Goal: Task Accomplishment & Management: Use online tool/utility

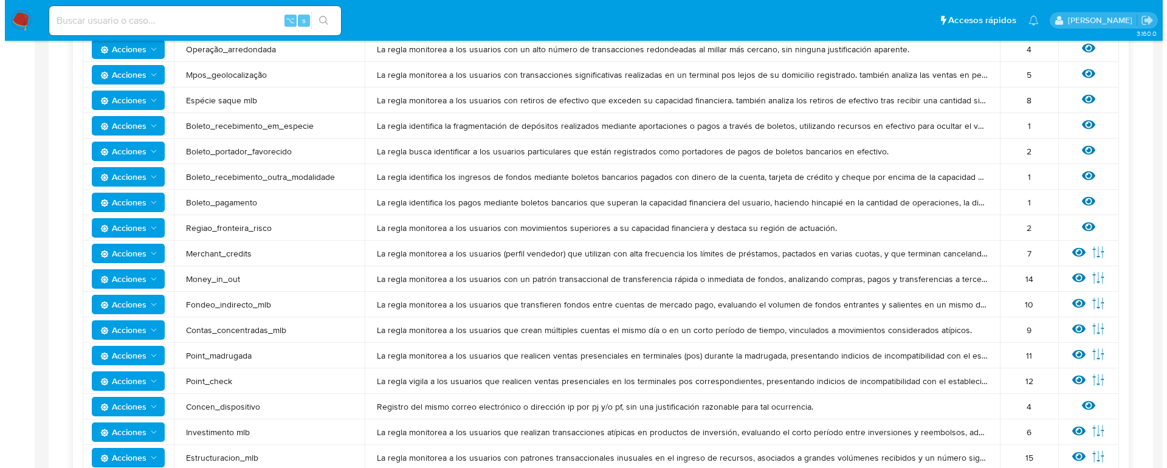
scroll to position [883, 0]
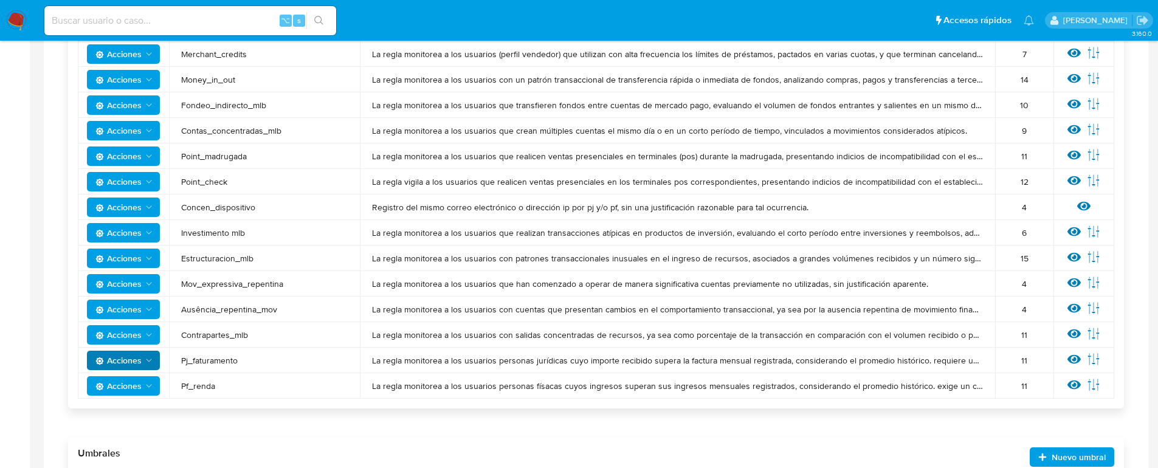
click at [130, 365] on span "Acciones" at bounding box center [118, 360] width 46 height 19
click at [133, 450] on button "Ver historico" at bounding box center [123, 449] width 109 height 29
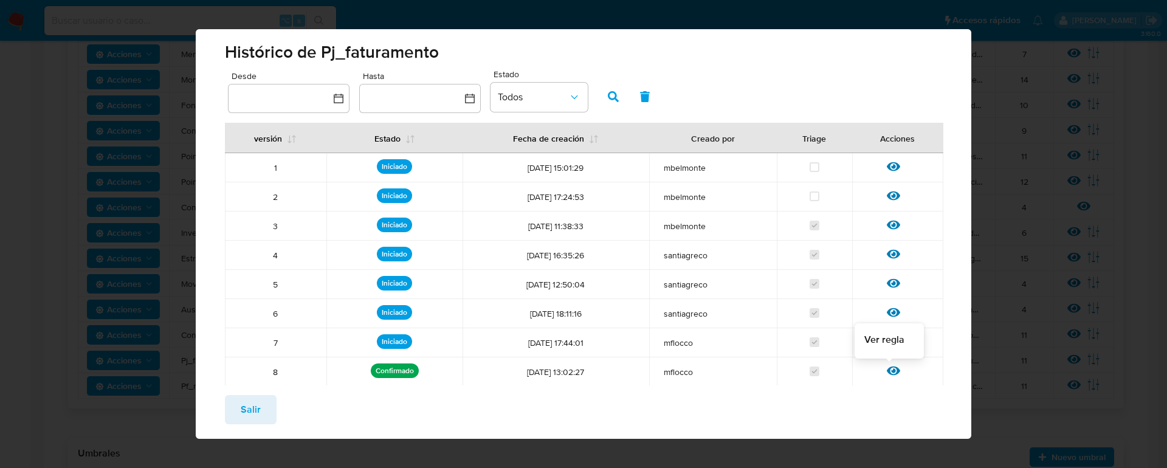
click at [888, 373] on icon at bounding box center [893, 371] width 13 height 9
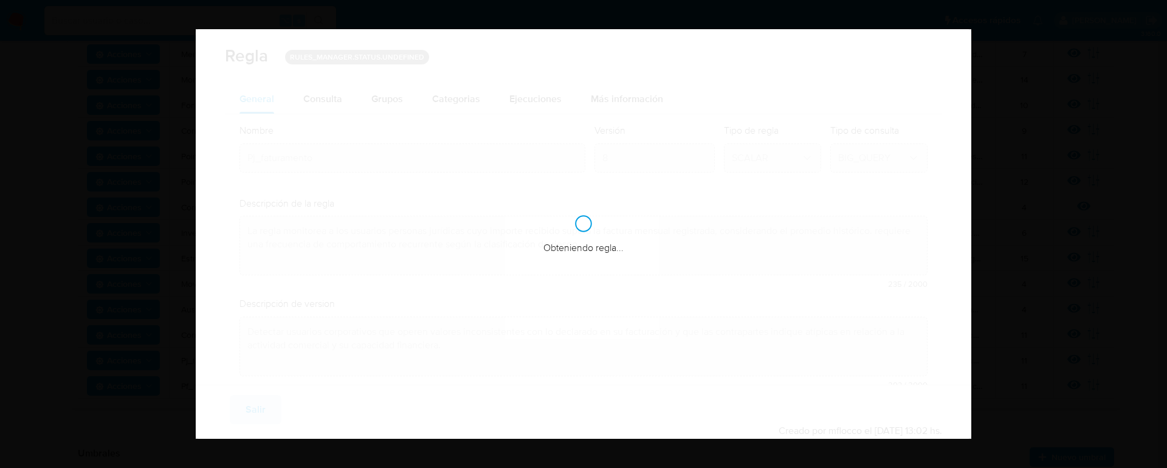
checkbox input "true"
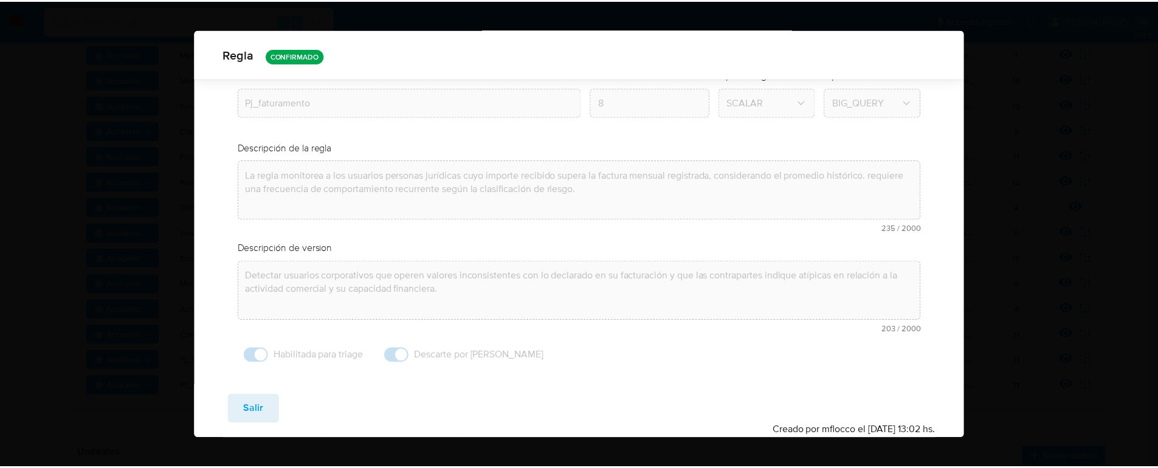
scroll to position [0, 0]
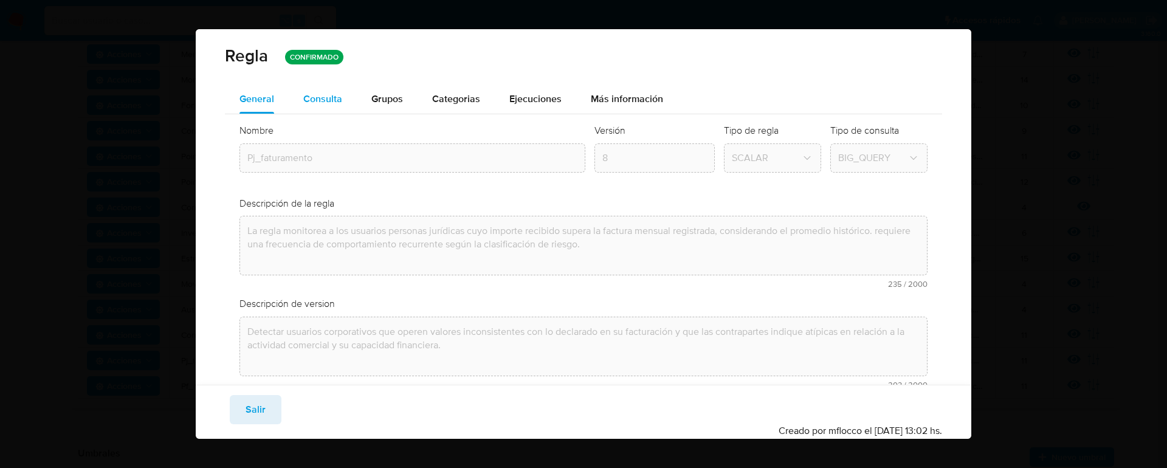
click at [341, 98] on span "Consulta" at bounding box center [322, 99] width 39 height 14
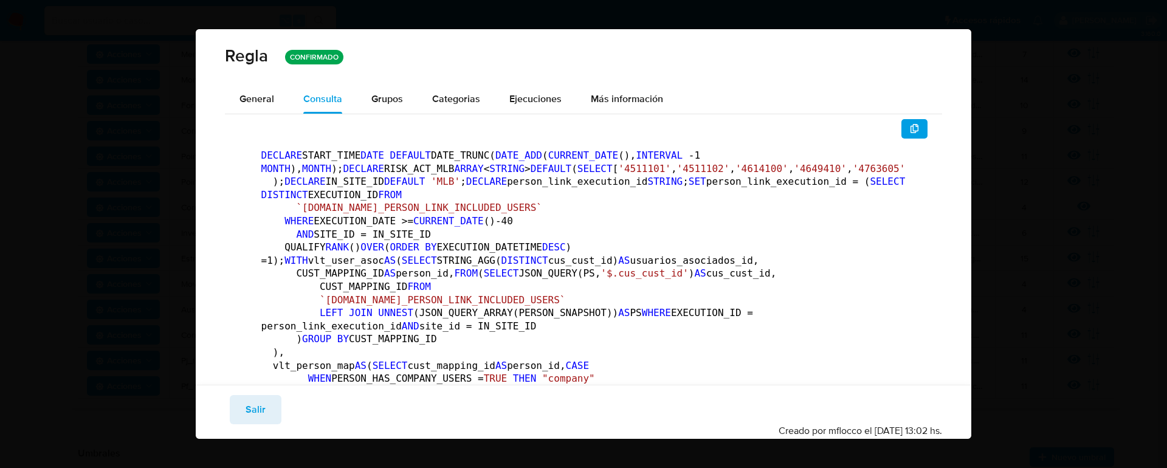
click at [382, 102] on span "Grupos" at bounding box center [387, 99] width 32 height 14
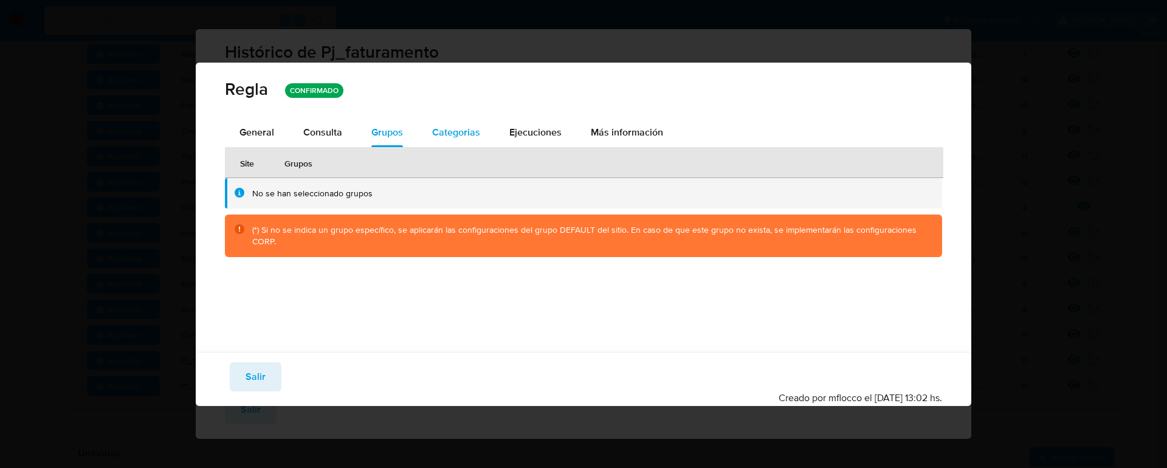
click at [438, 125] on span "Categorias" at bounding box center [456, 132] width 48 height 14
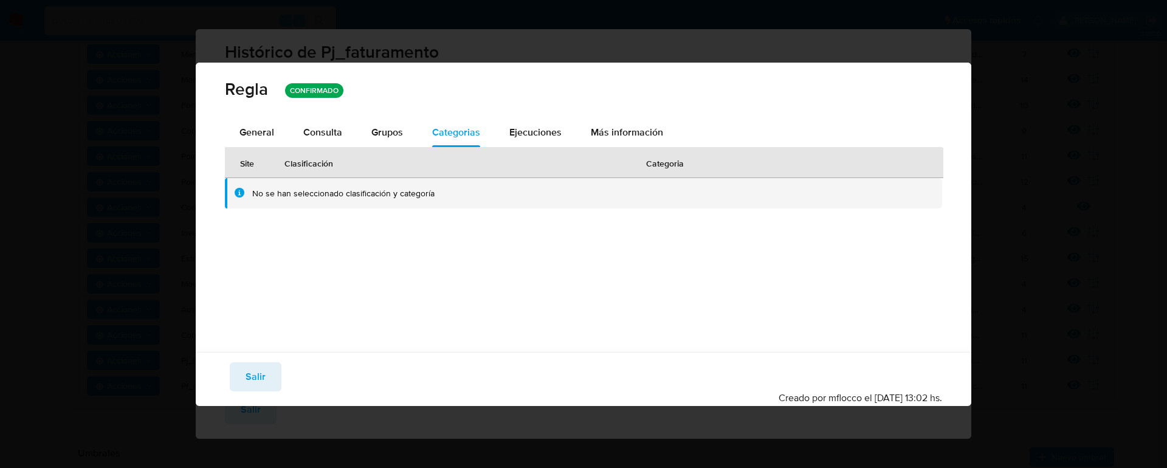
click at [523, 136] on span "Ejecuciones" at bounding box center [535, 132] width 52 height 14
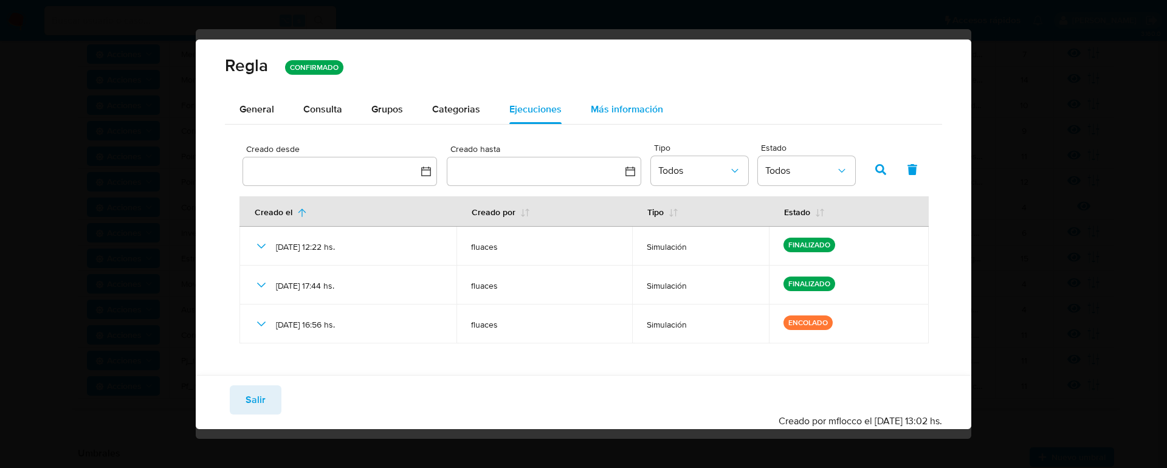
click at [614, 105] on span "Más información" at bounding box center [627, 109] width 72 height 14
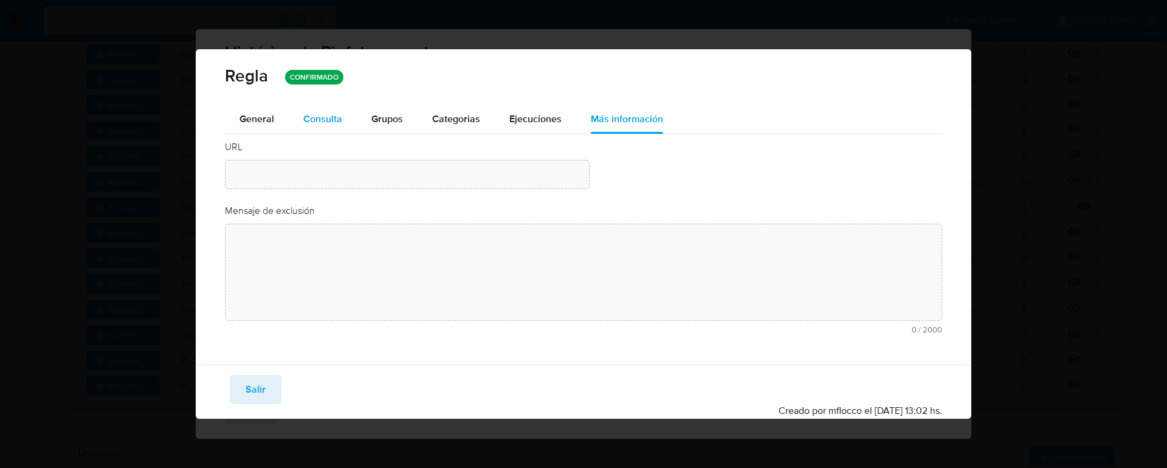
click at [340, 118] on span "Consulta" at bounding box center [322, 119] width 39 height 14
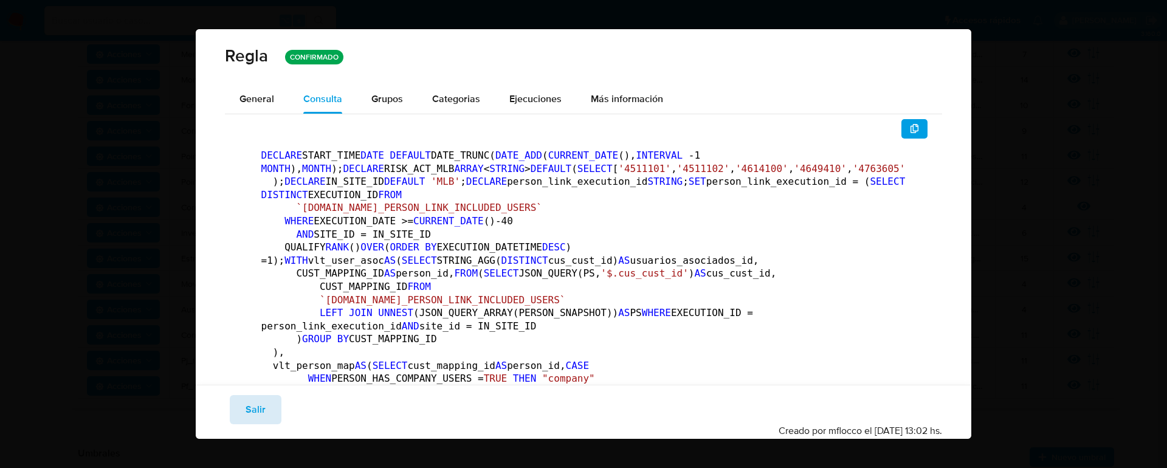
click at [255, 417] on span "Salir" at bounding box center [256, 409] width 20 height 27
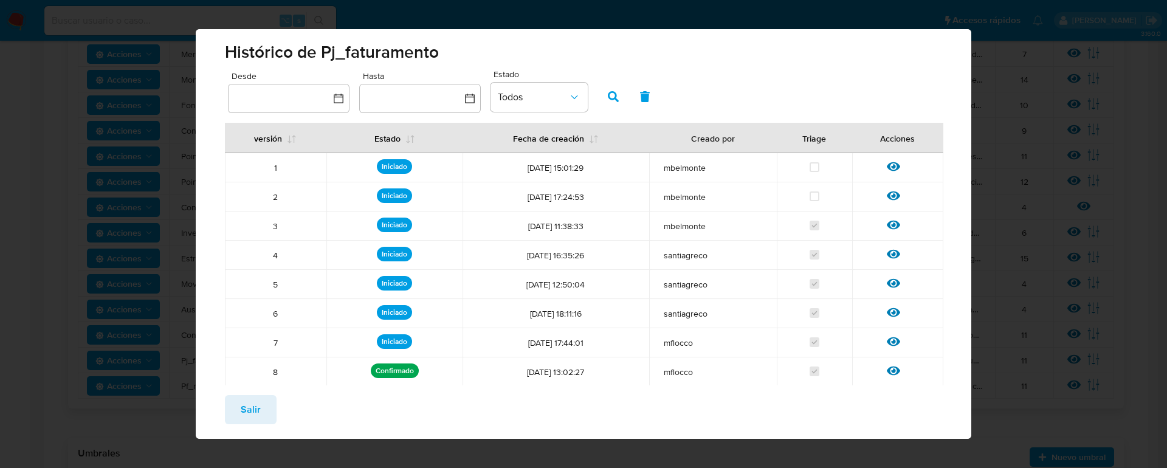
click at [257, 412] on span "Salir" at bounding box center [251, 409] width 20 height 27
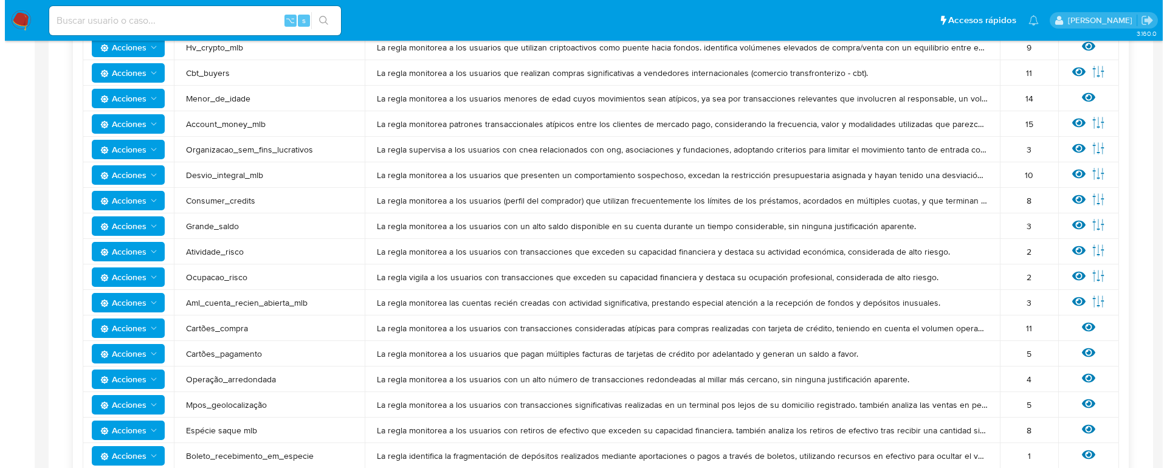
scroll to position [345, 0]
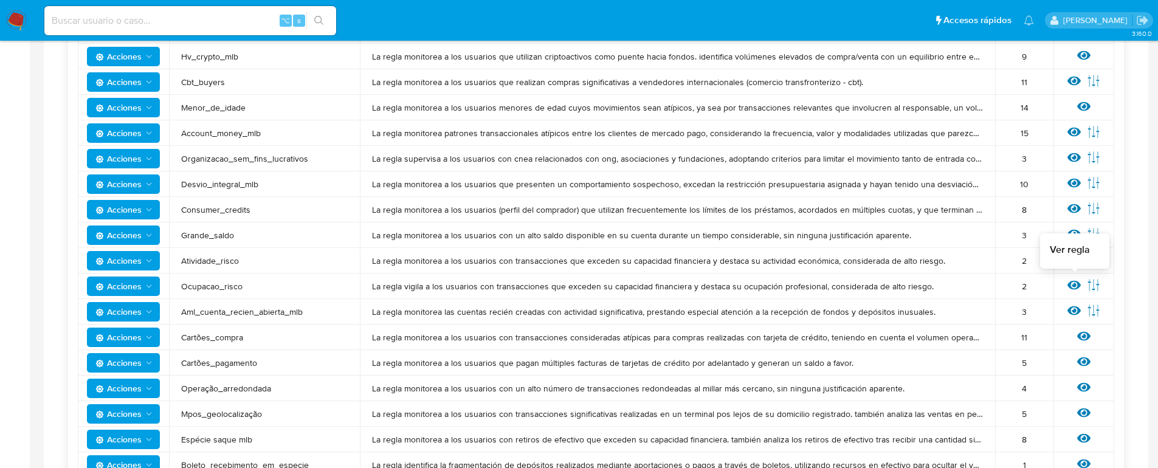
click at [1076, 285] on icon at bounding box center [1074, 284] width 13 height 13
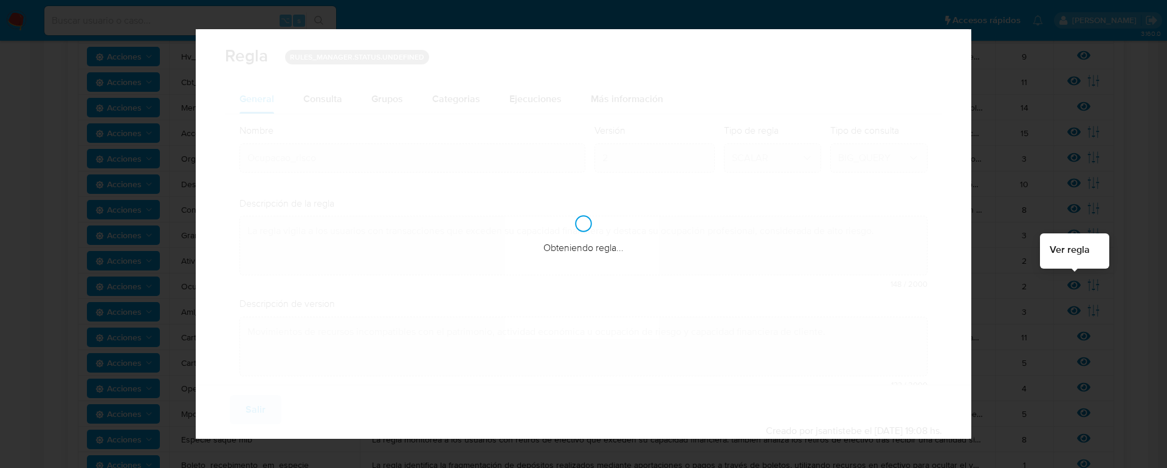
checkbox input "true"
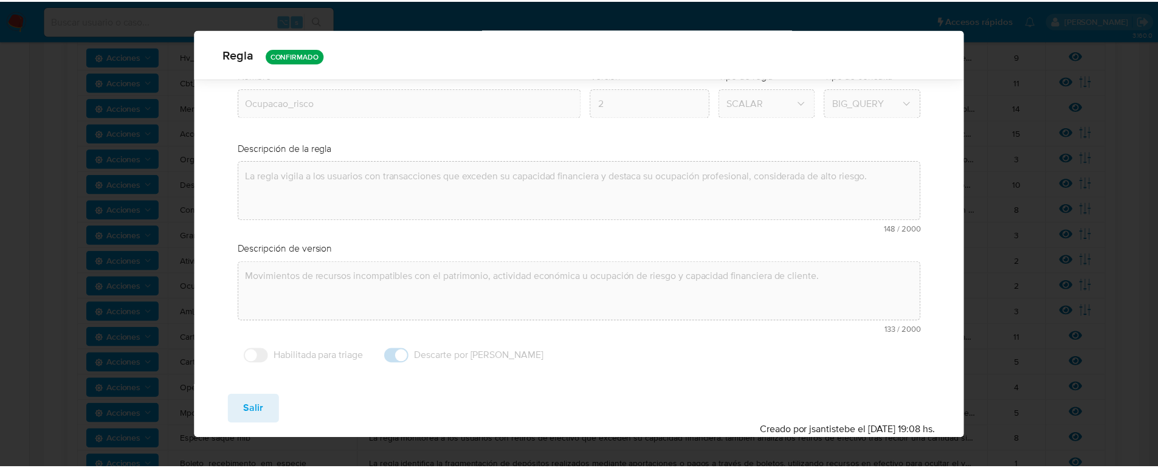
scroll to position [0, 0]
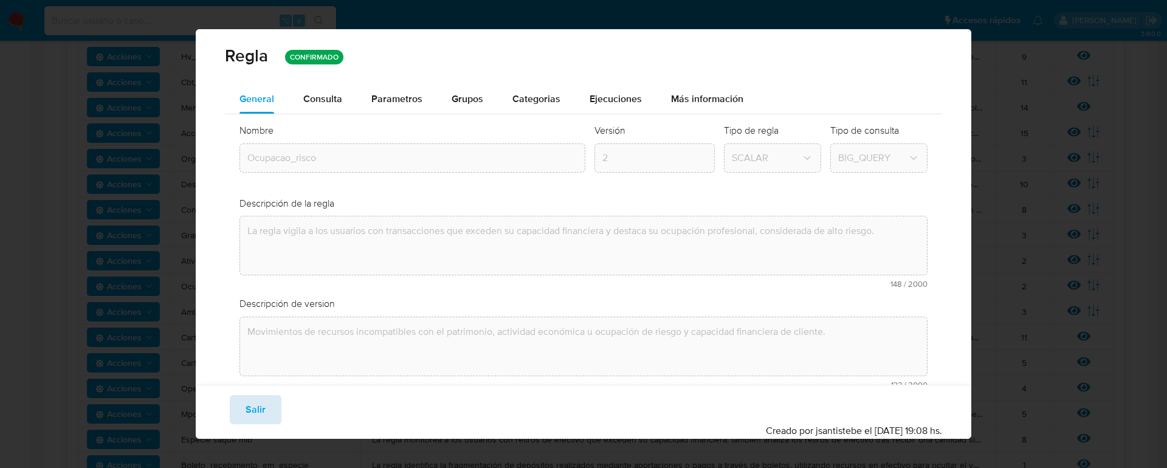
click at [266, 406] on button "Salir" at bounding box center [256, 409] width 52 height 29
type input "1"
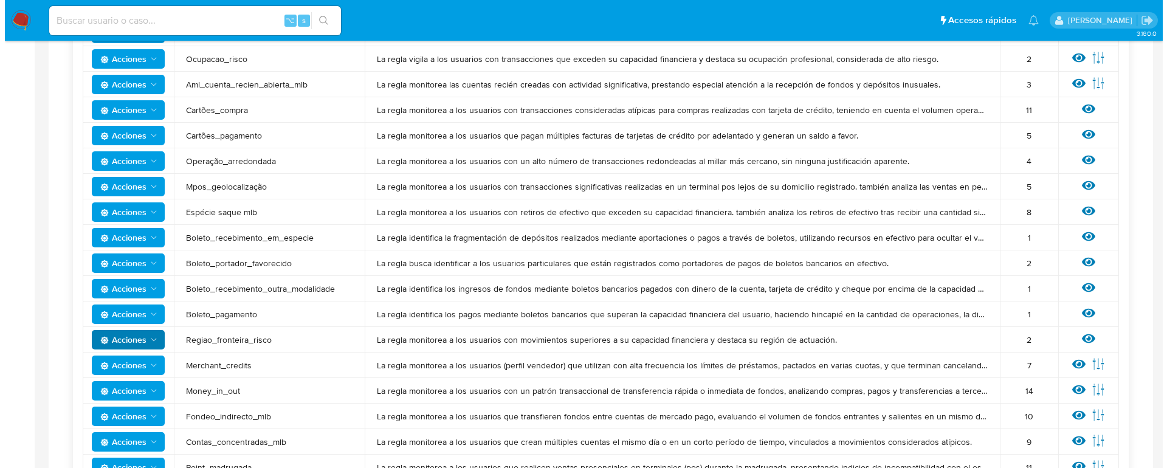
scroll to position [587, 0]
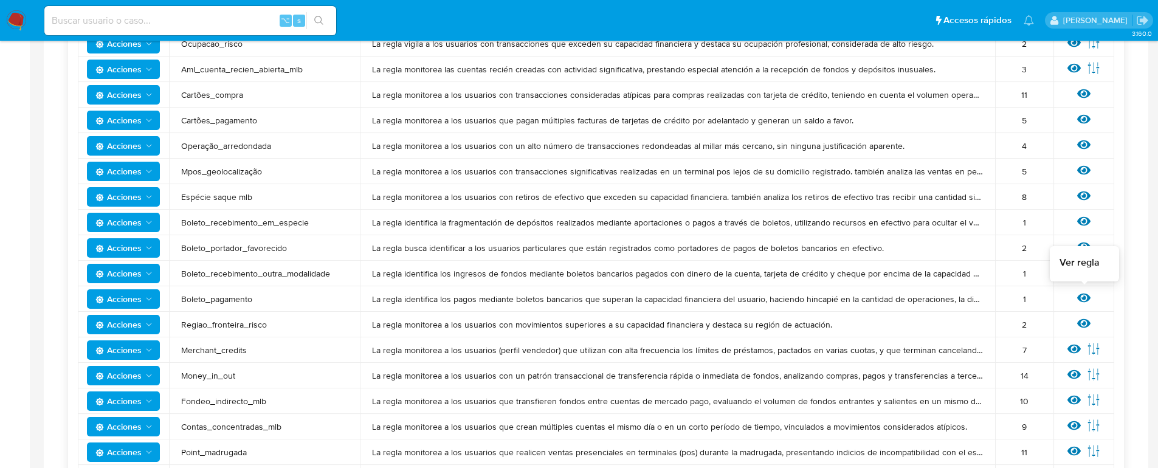
click at [1083, 302] on icon at bounding box center [1083, 297] width 13 height 13
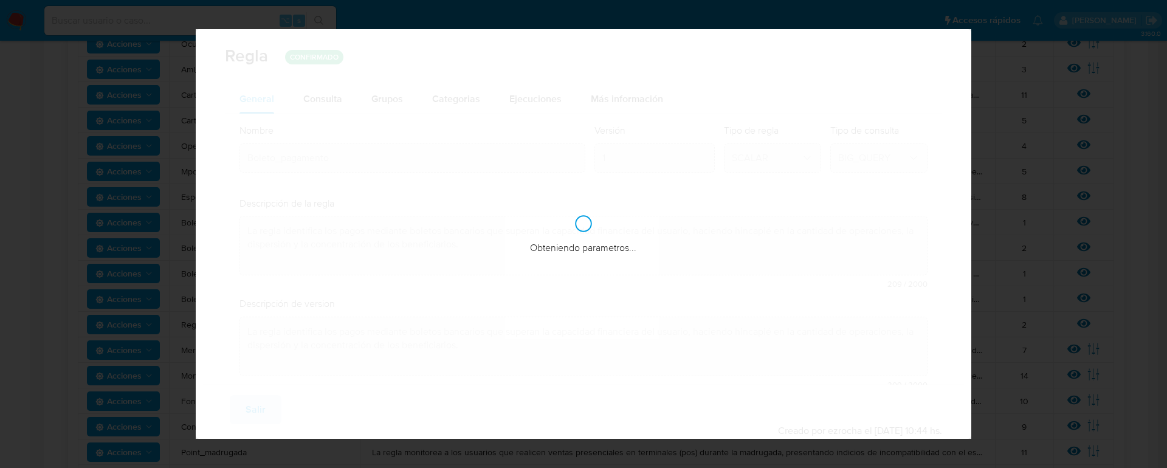
click at [324, 101] on span "Consulta" at bounding box center [322, 99] width 39 height 14
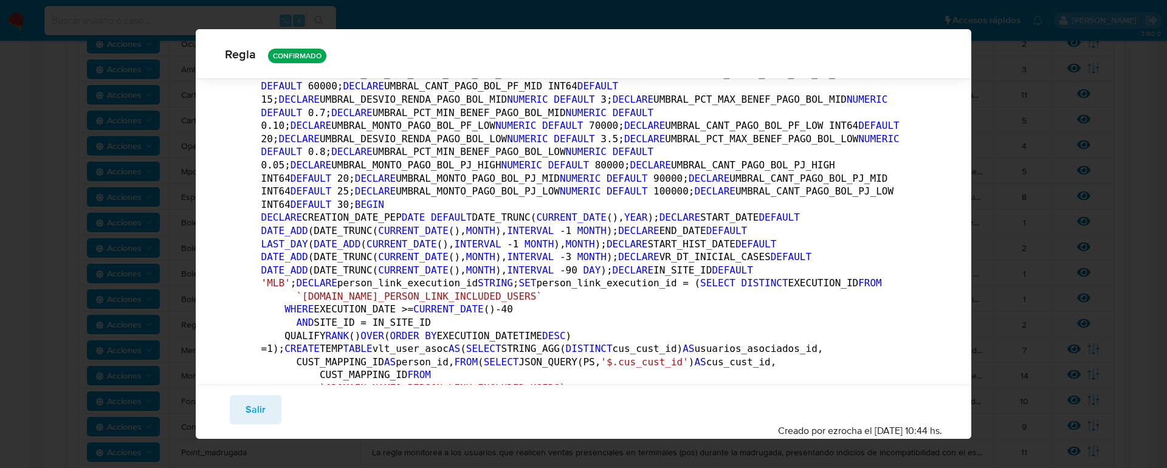
scroll to position [0, 0]
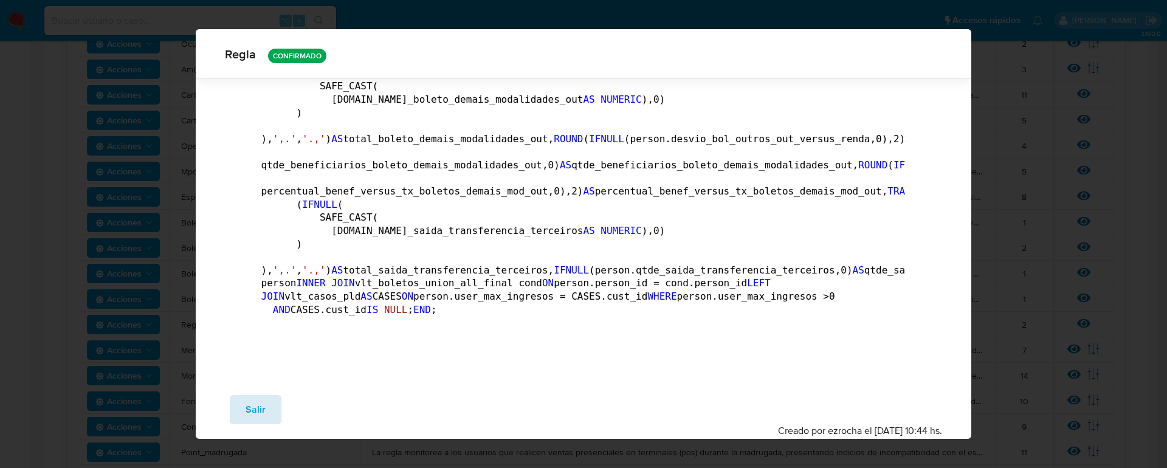
click at [267, 415] on button "Salir" at bounding box center [256, 409] width 52 height 29
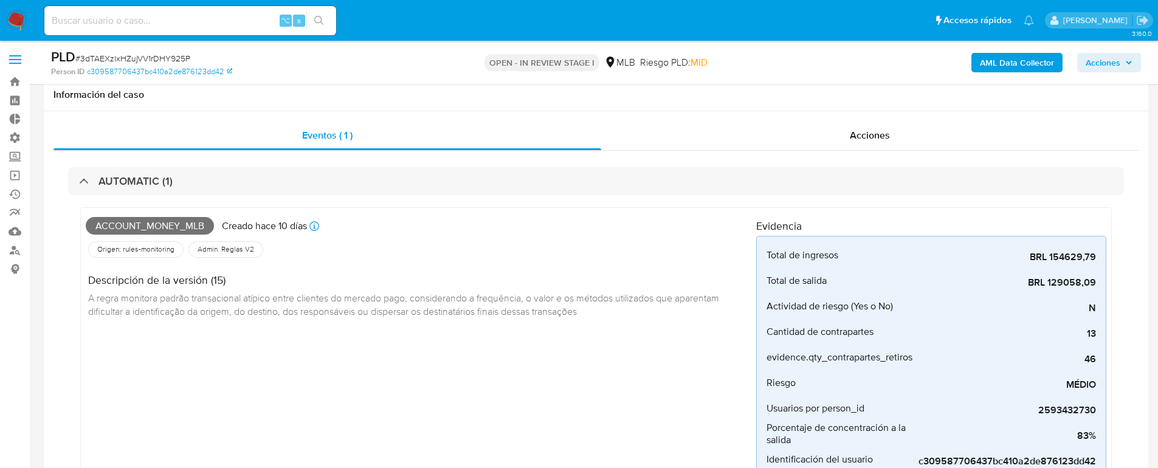
select select "10"
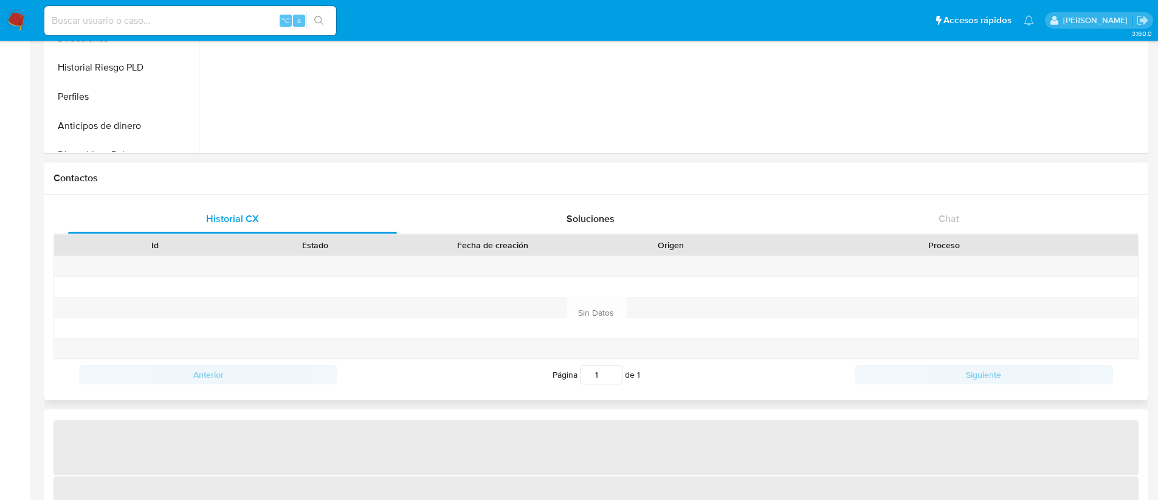
scroll to position [259, 0]
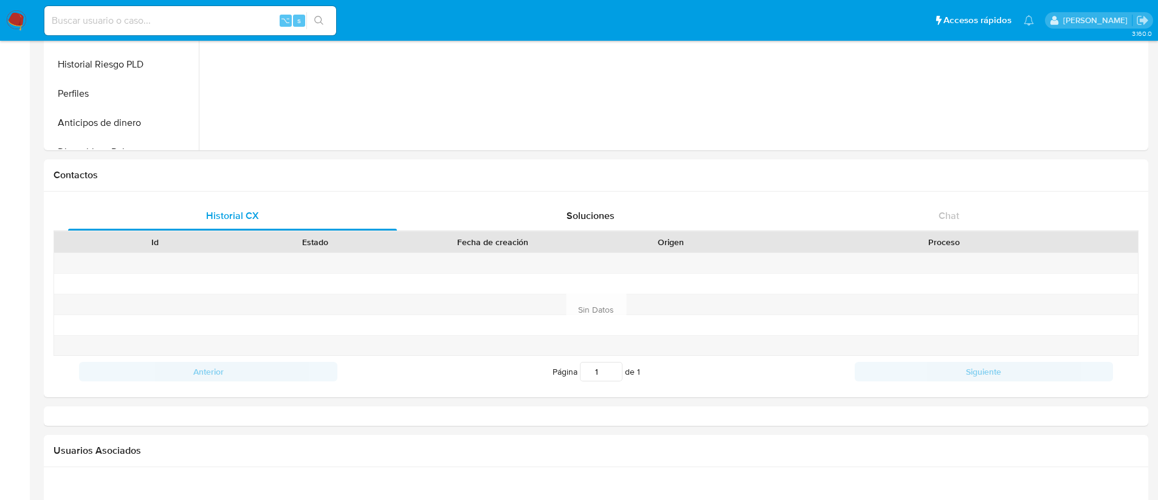
select select "10"
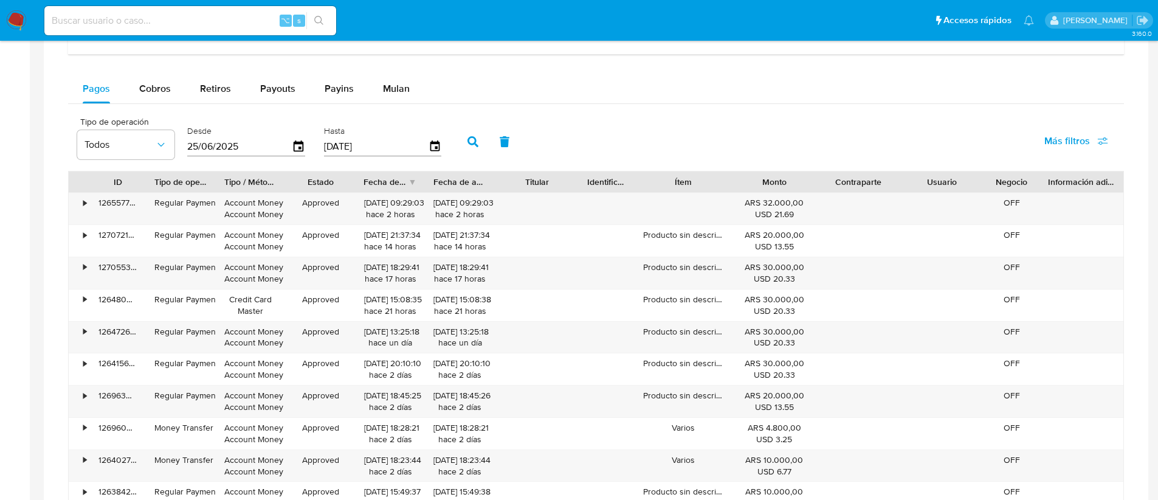
scroll to position [768, 0]
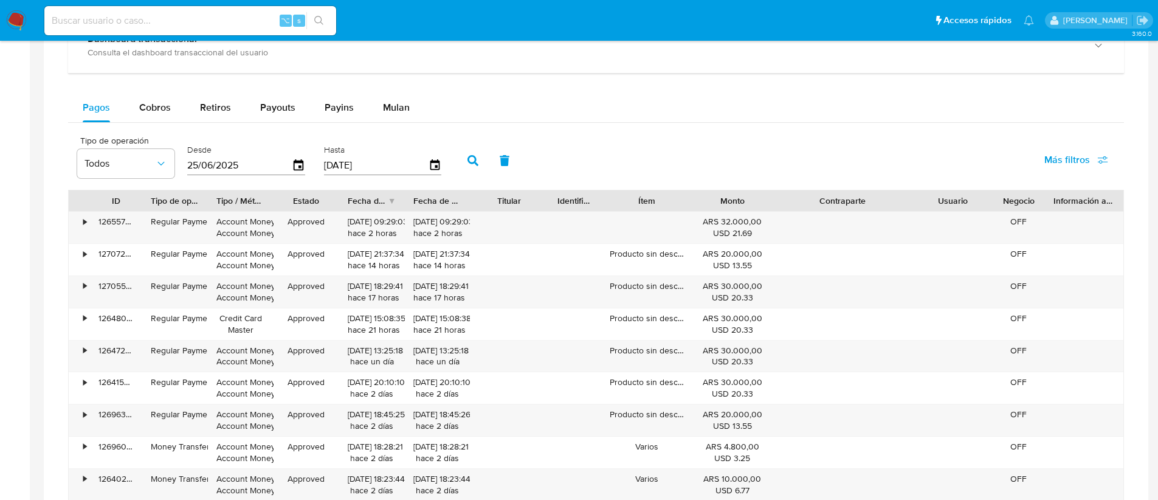
drag, startPoint x: 892, startPoint y: 196, endPoint x: 951, endPoint y: 201, distance: 58.6
click at [951, 201] on div "ID Tipo de operación Tipo / Método Estado Fecha de creación Fecha de aprobación…" at bounding box center [596, 200] width 1055 height 21
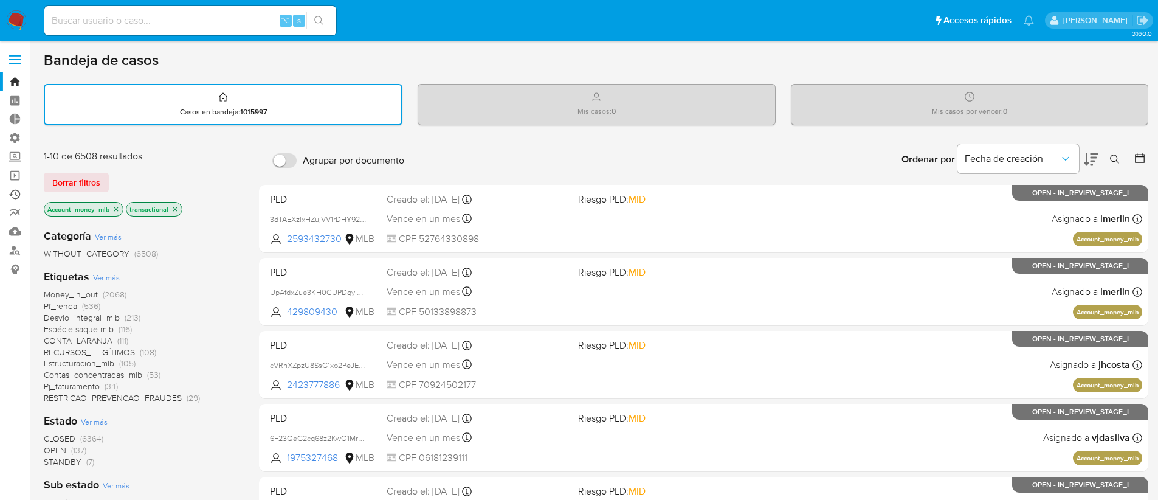
click at [14, 190] on link "Ejecuciones automáticas" at bounding box center [72, 194] width 145 height 19
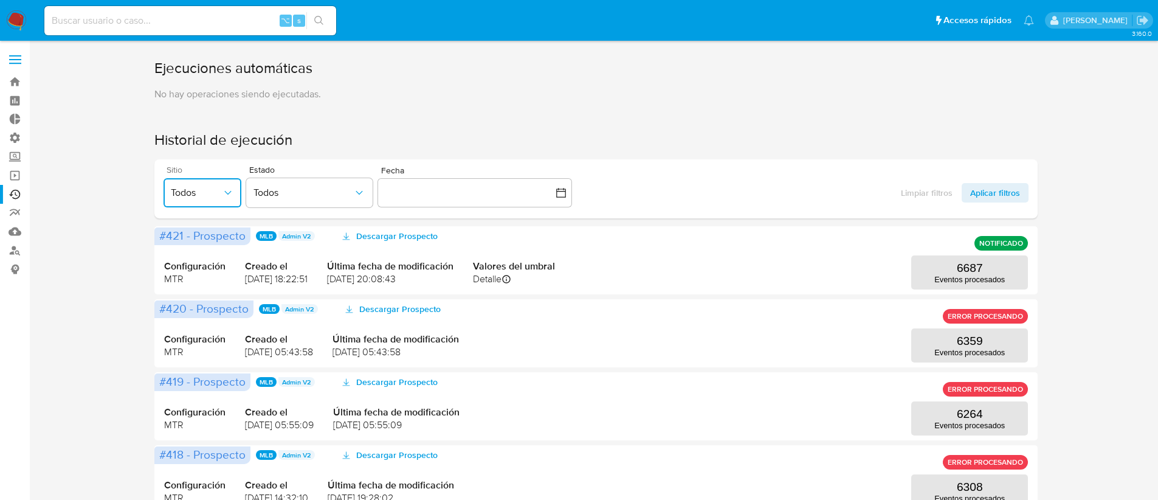
click at [218, 196] on span "Todos" at bounding box center [196, 193] width 51 height 12
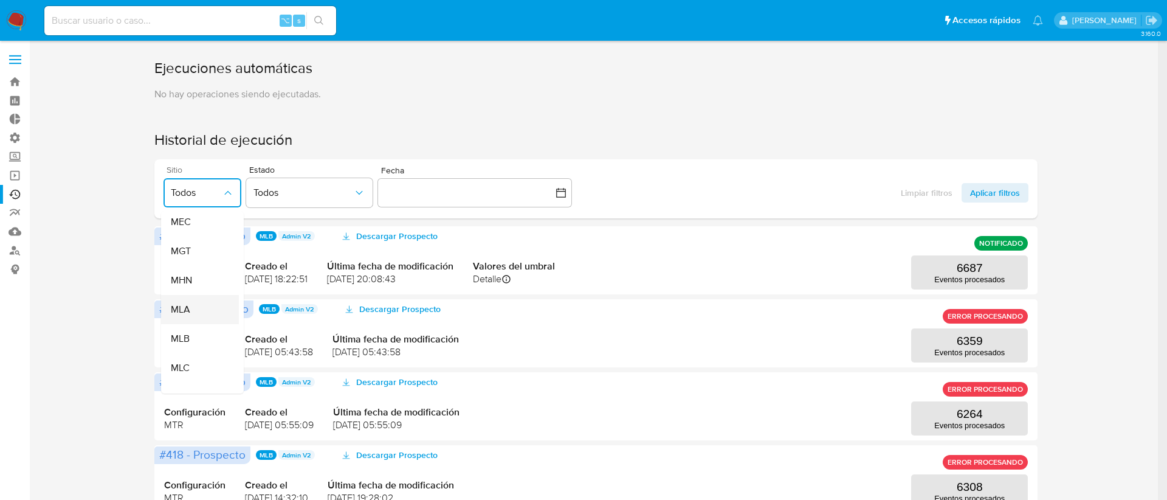
scroll to position [179, 0]
click at [198, 336] on div "MLB" at bounding box center [196, 337] width 51 height 29
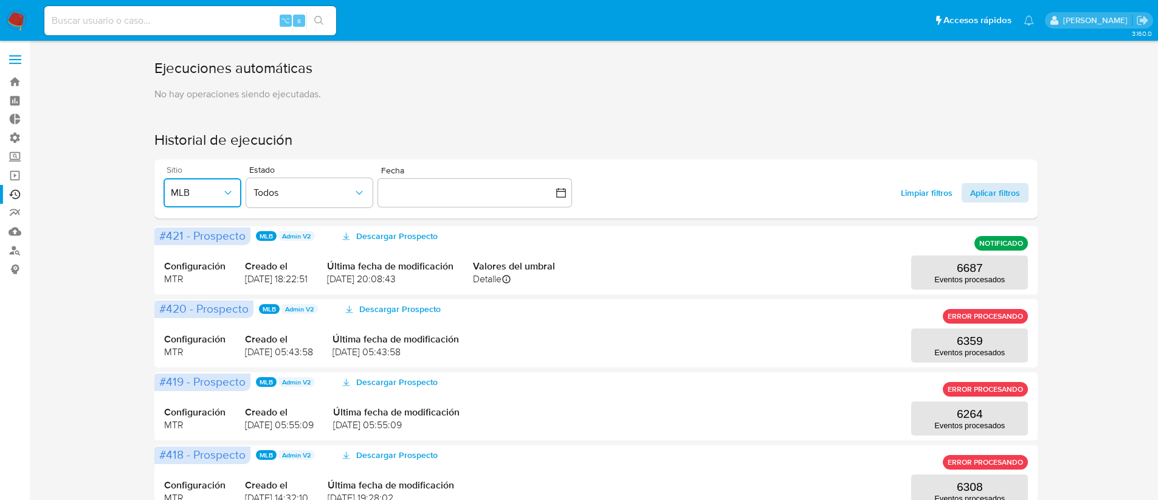
click at [1003, 195] on span "Aplicar filtros" at bounding box center [995, 192] width 50 height 19
click at [966, 269] on p "6687" at bounding box center [970, 267] width 26 height 13
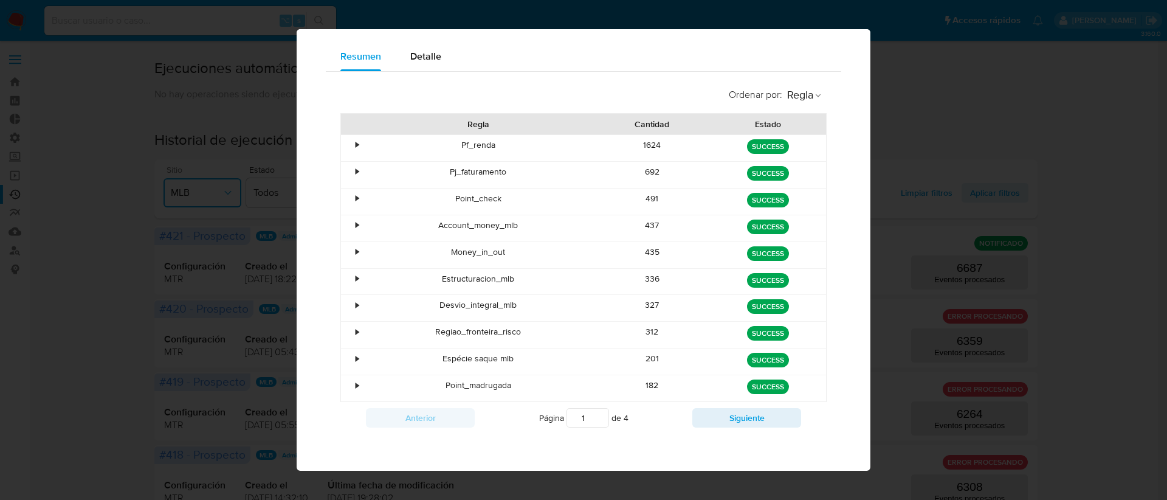
scroll to position [83, 0]
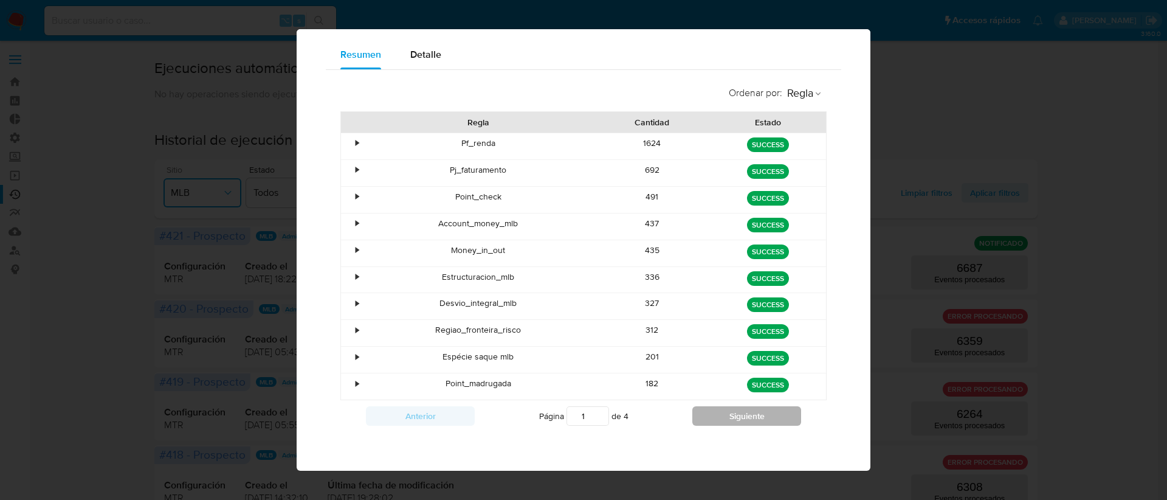
click at [714, 411] on button "Siguiente" at bounding box center [746, 415] width 109 height 19
type input "4"
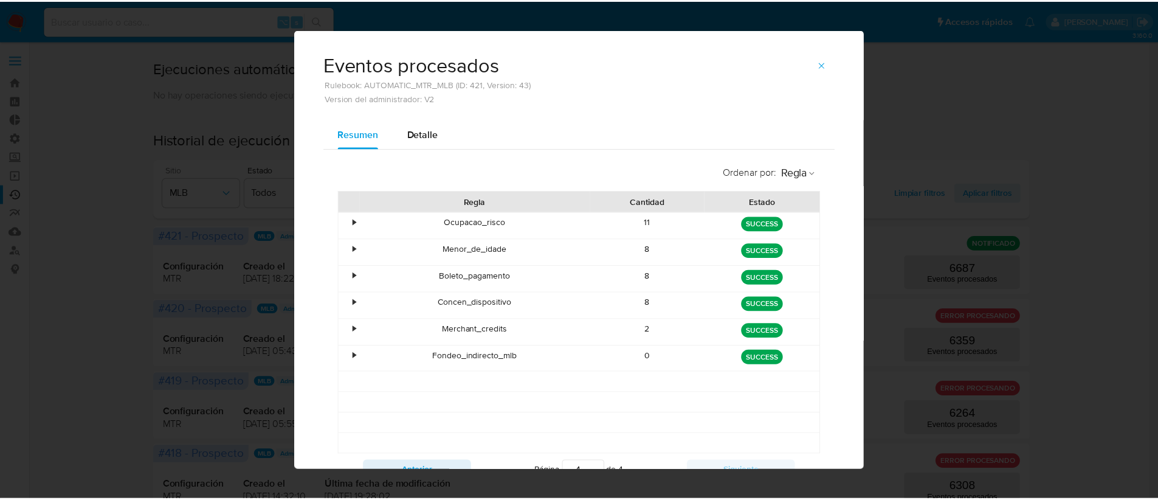
scroll to position [0, 0]
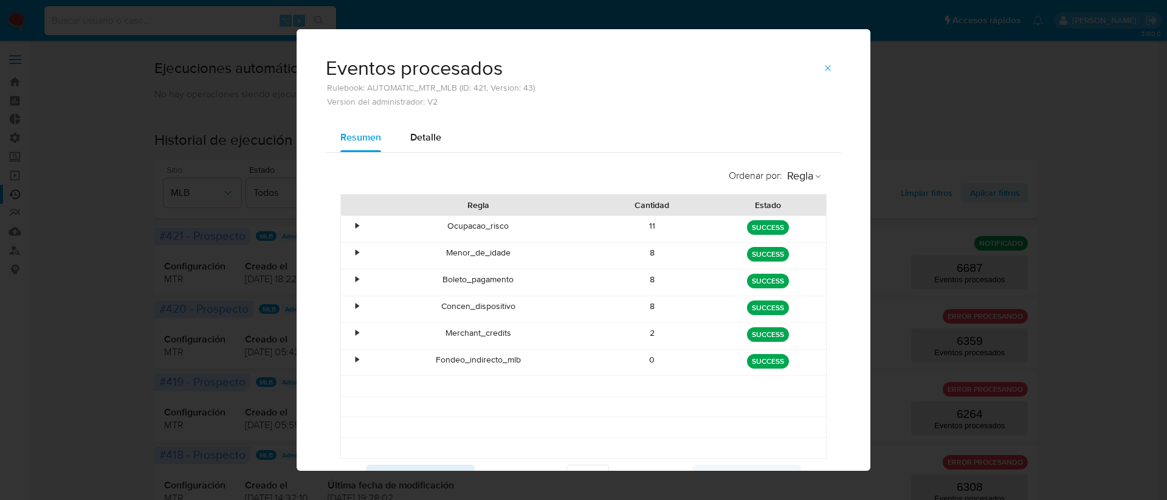
click at [815, 67] on button "button" at bounding box center [828, 67] width 27 height 19
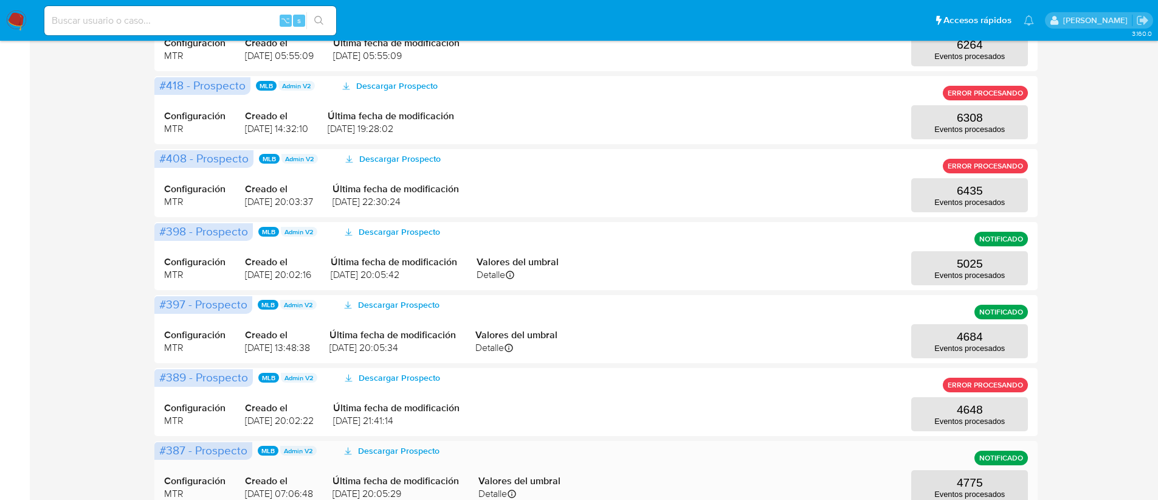
scroll to position [542, 0]
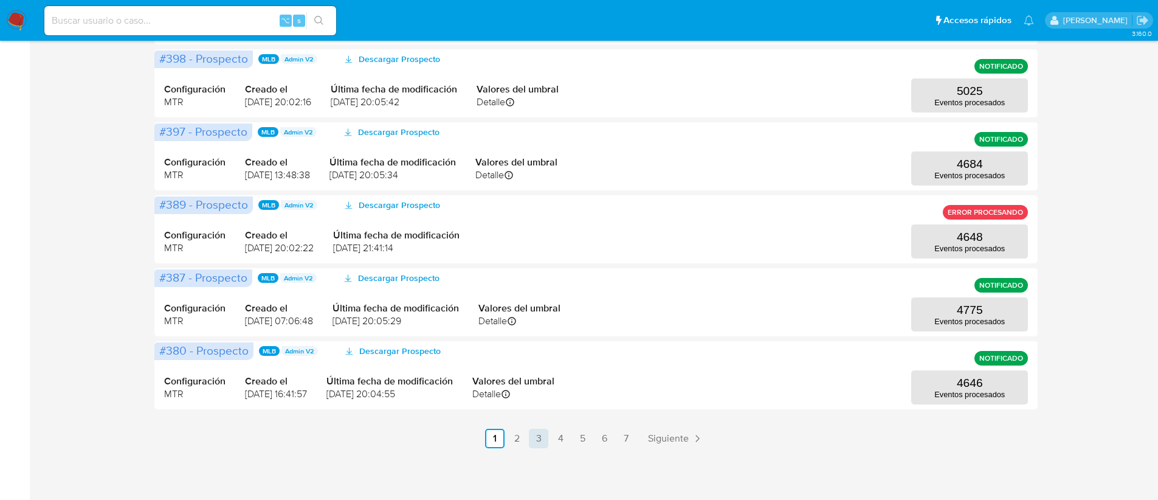
click at [540, 438] on link "3" at bounding box center [538, 438] width 19 height 19
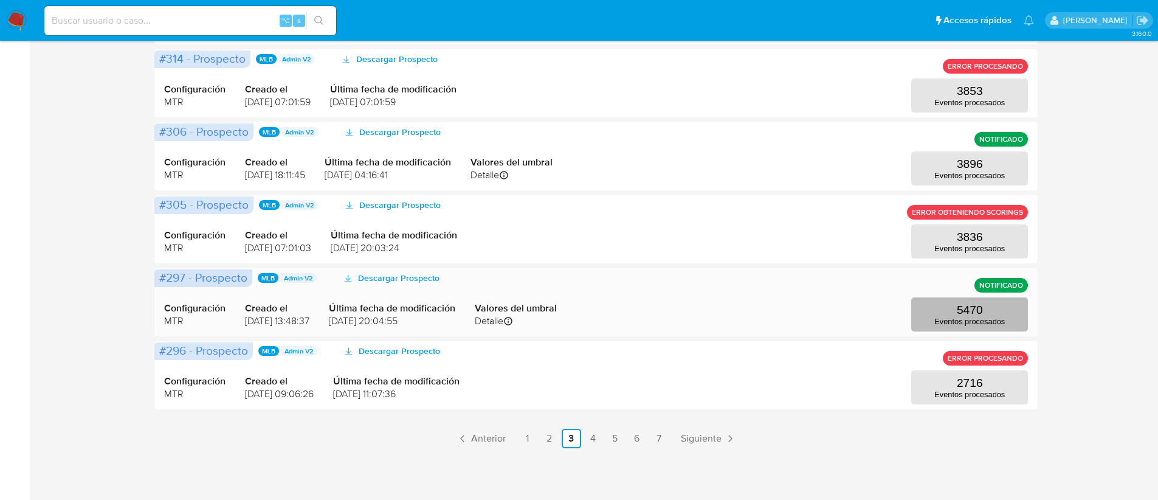
click at [986, 314] on button "5470 Eventos procesados" at bounding box center [969, 314] width 117 height 34
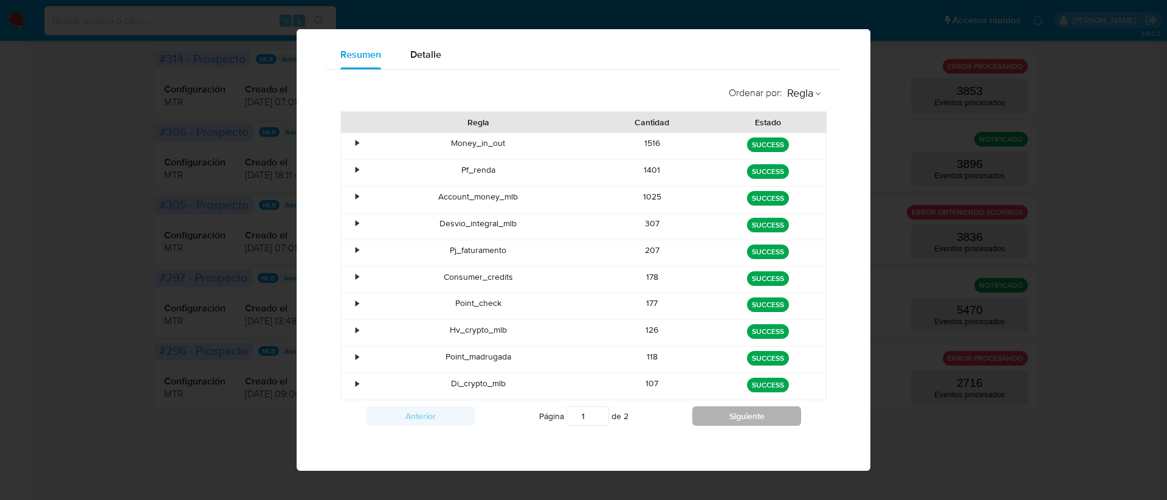
click at [704, 418] on button "Siguiente" at bounding box center [746, 415] width 109 height 19
type input "2"
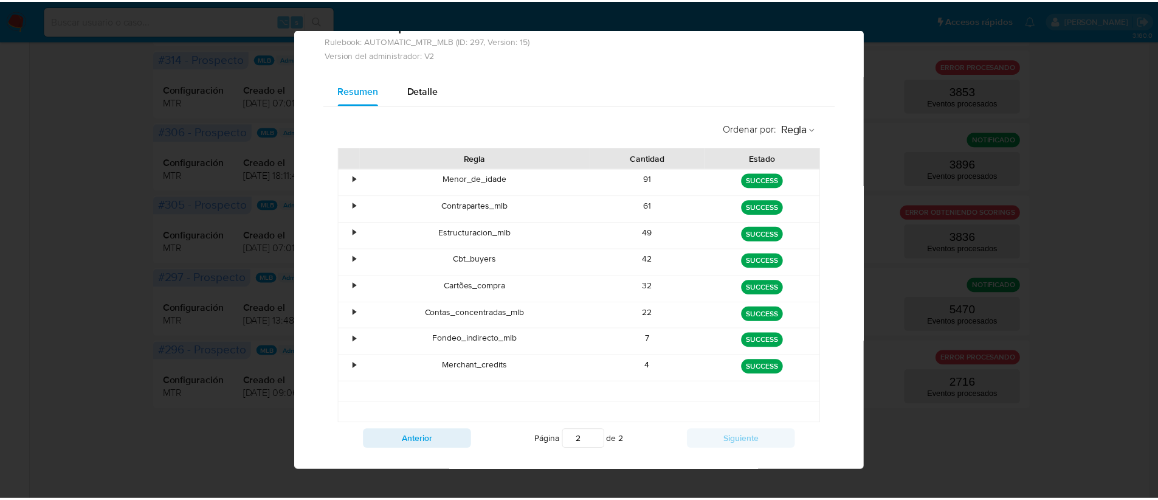
scroll to position [0, 0]
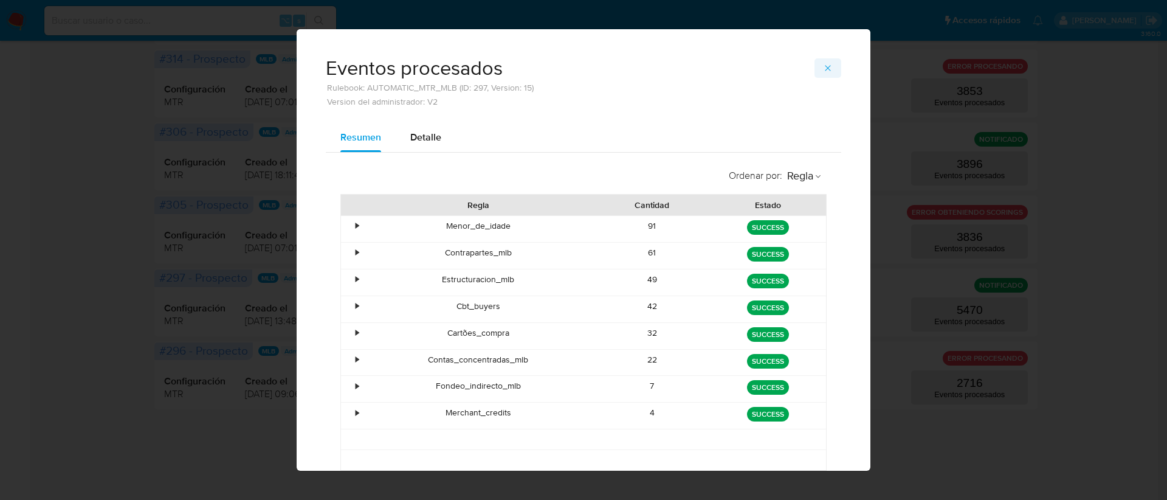
click at [827, 60] on span "button" at bounding box center [828, 68] width 10 height 17
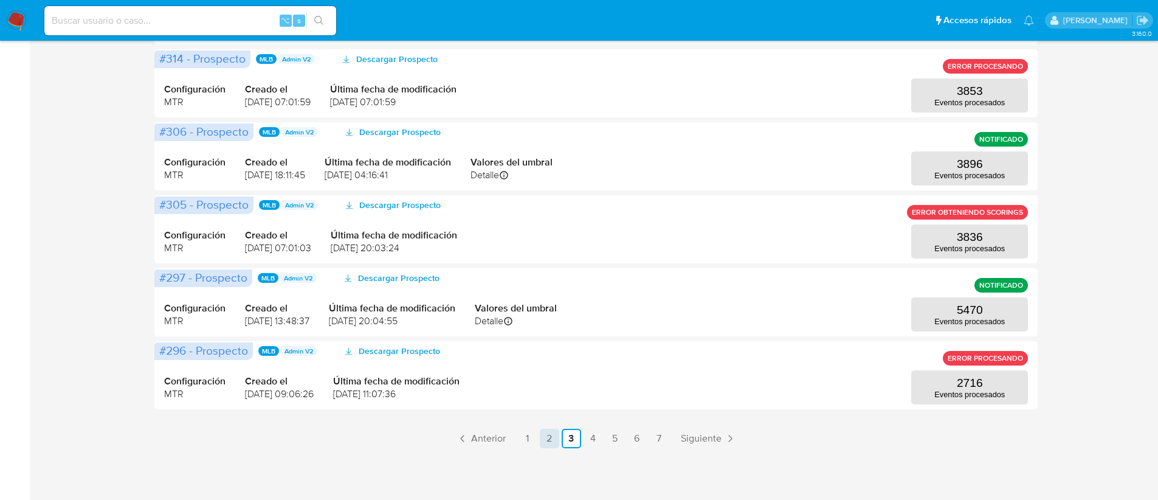
click at [551, 439] on link "2" at bounding box center [549, 438] width 19 height 19
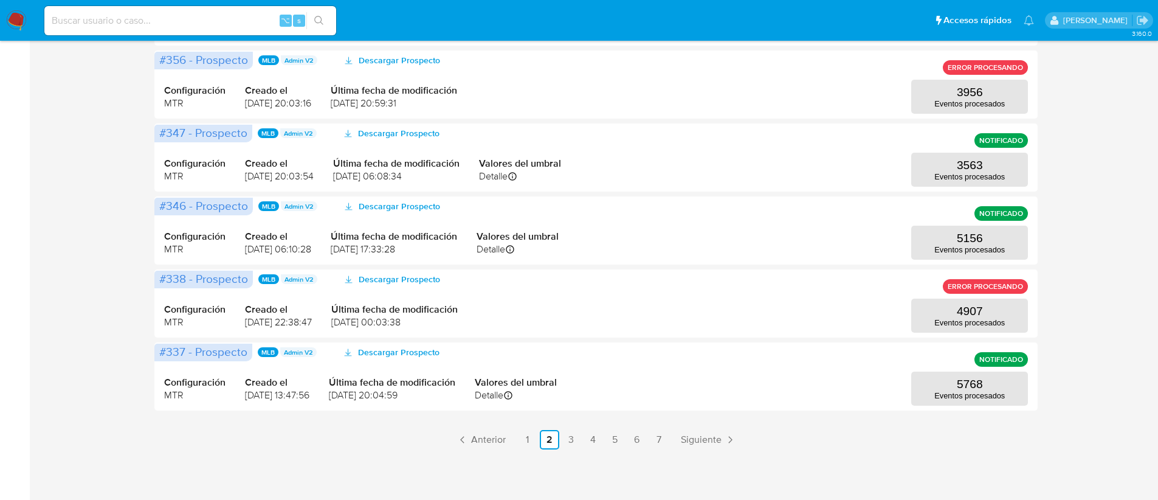
scroll to position [542, 0]
click at [568, 441] on link "3" at bounding box center [571, 438] width 19 height 19
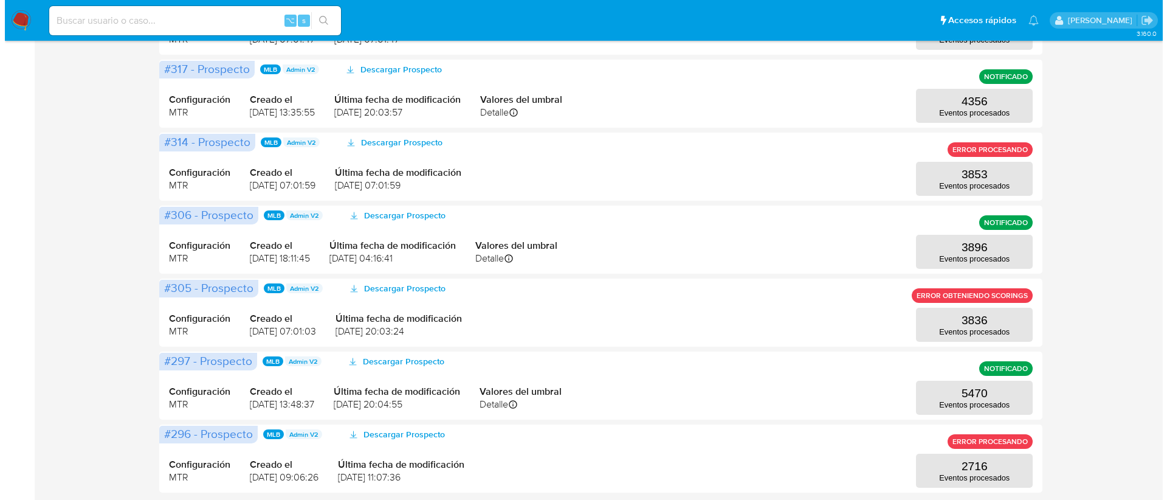
scroll to position [0, 0]
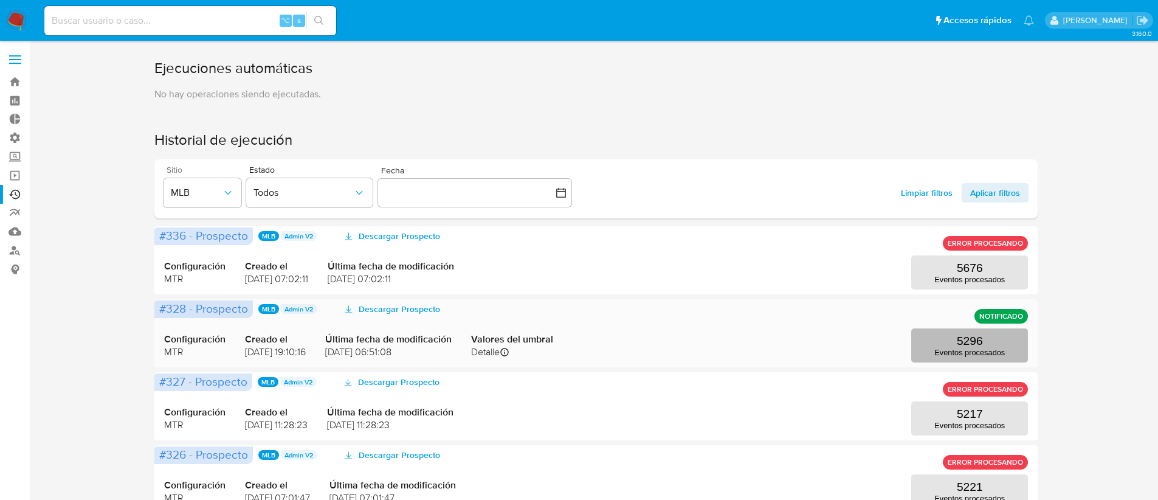
click at [948, 342] on button "5296 Eventos procesados" at bounding box center [969, 345] width 117 height 34
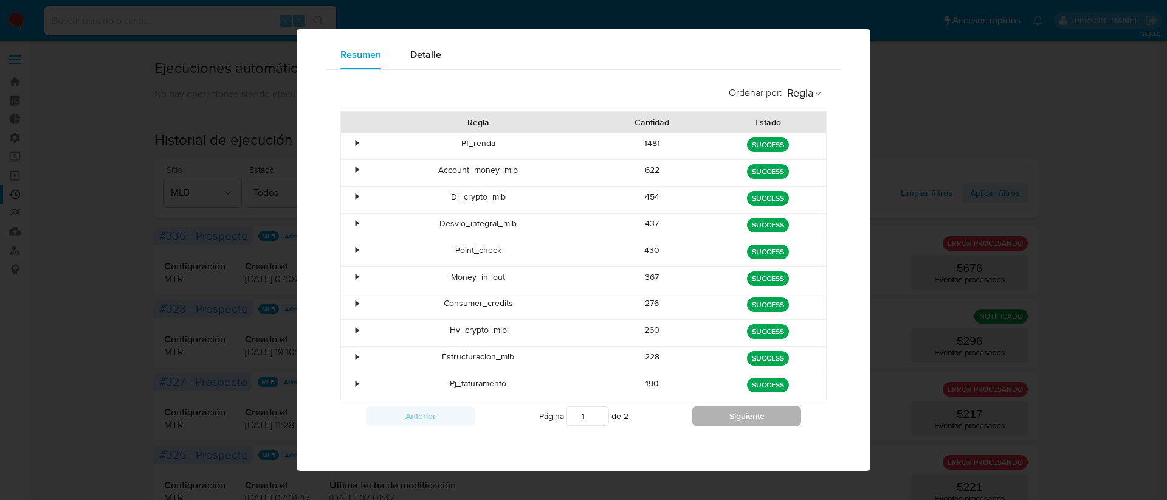
click at [747, 412] on button "Siguiente" at bounding box center [746, 415] width 109 height 19
type input "2"
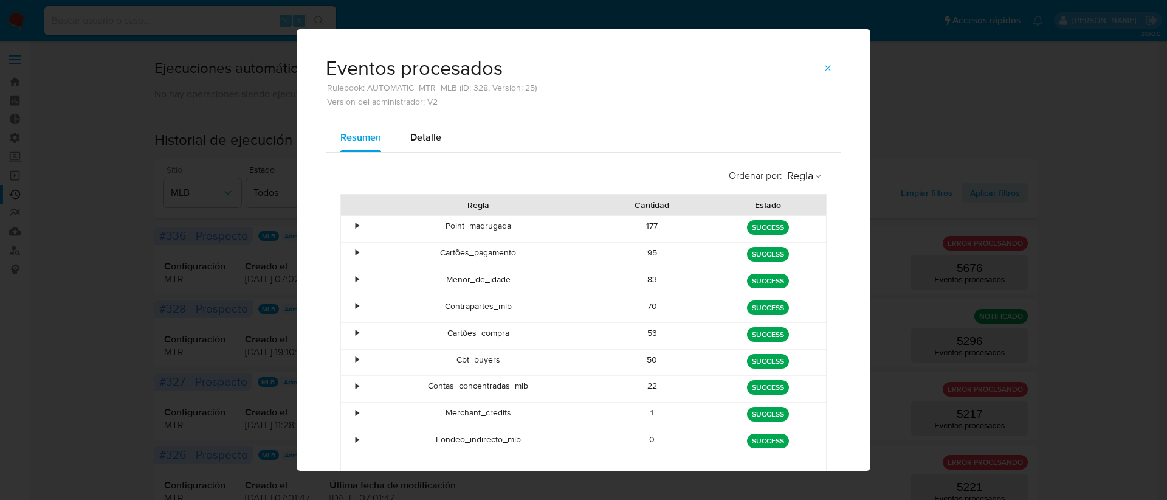
click at [830, 70] on button "button" at bounding box center [828, 67] width 27 height 19
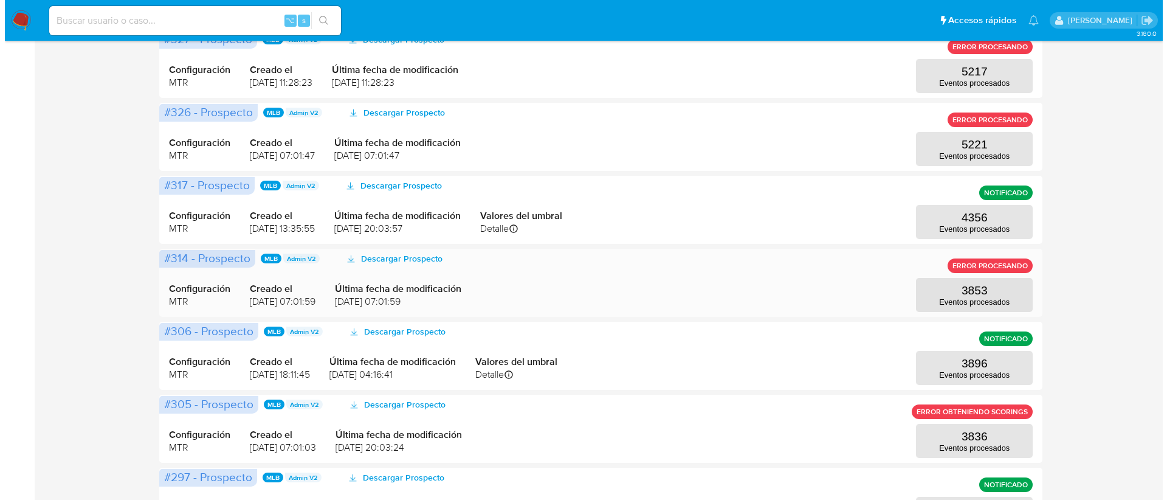
scroll to position [421, 0]
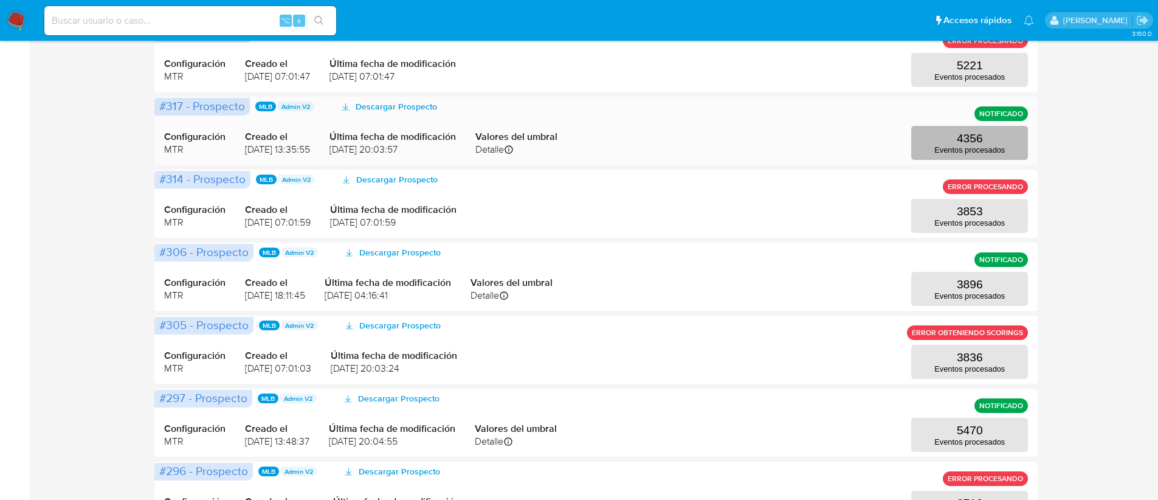
click at [953, 145] on p "Eventos procesados" at bounding box center [969, 149] width 71 height 9
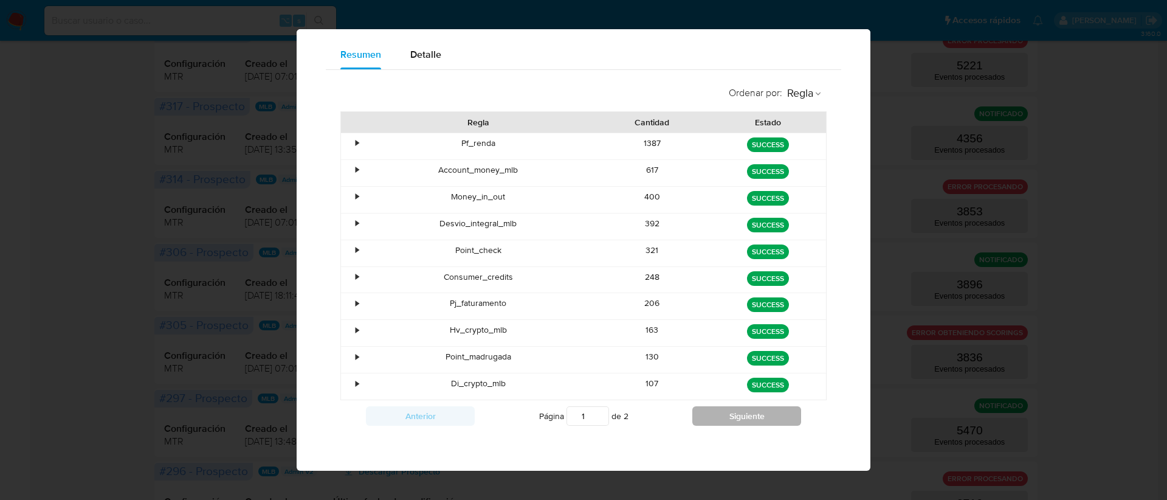
click at [719, 411] on button "Siguiente" at bounding box center [746, 415] width 109 height 19
type input "2"
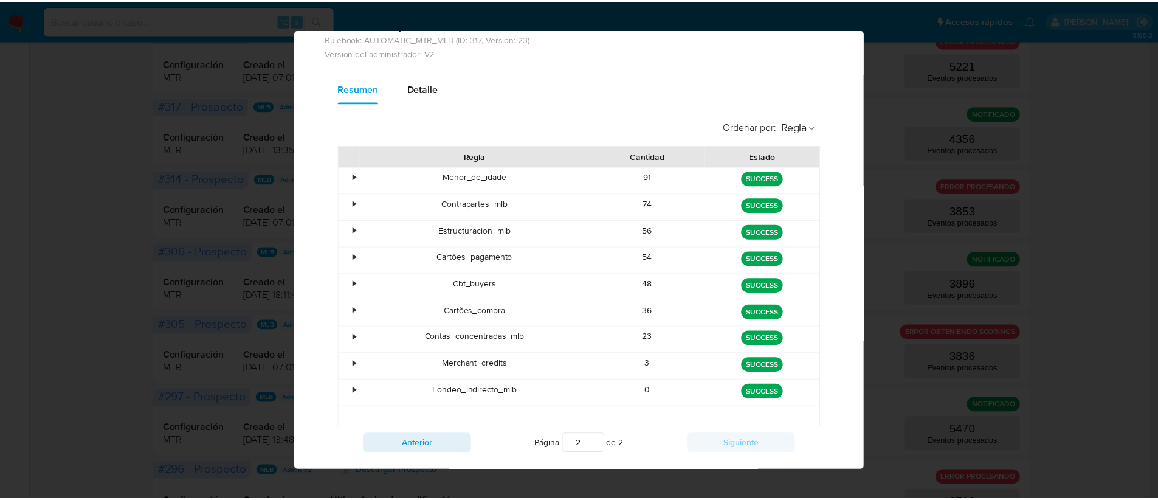
scroll to position [0, 0]
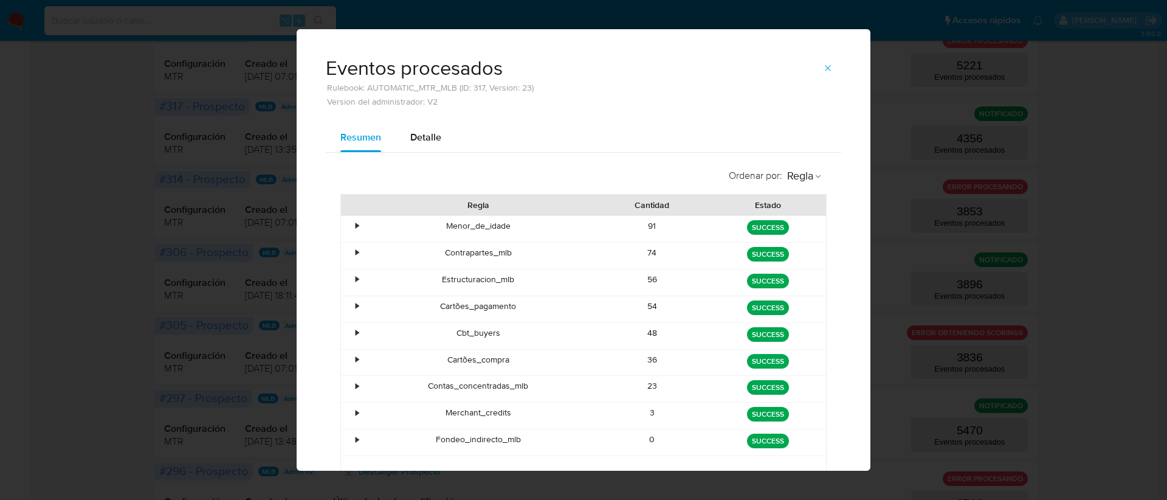
click at [844, 63] on div "Eventos procesados Rulebook: AUTOMATIC_MTR_MLB (ID: 317, Version: 23) Version d…" at bounding box center [584, 76] width 574 height 94
click at [818, 67] on button "button" at bounding box center [828, 67] width 27 height 19
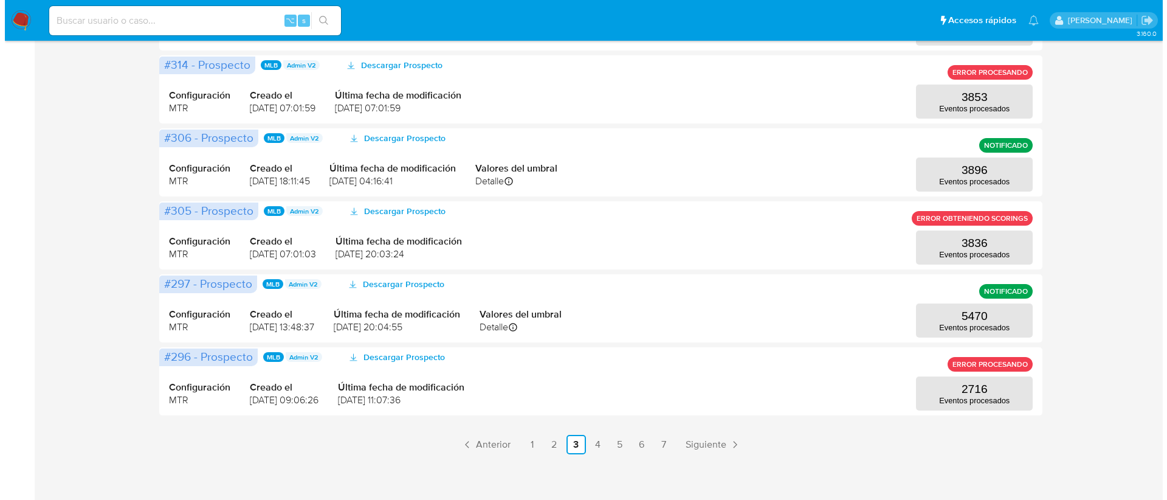
scroll to position [542, 0]
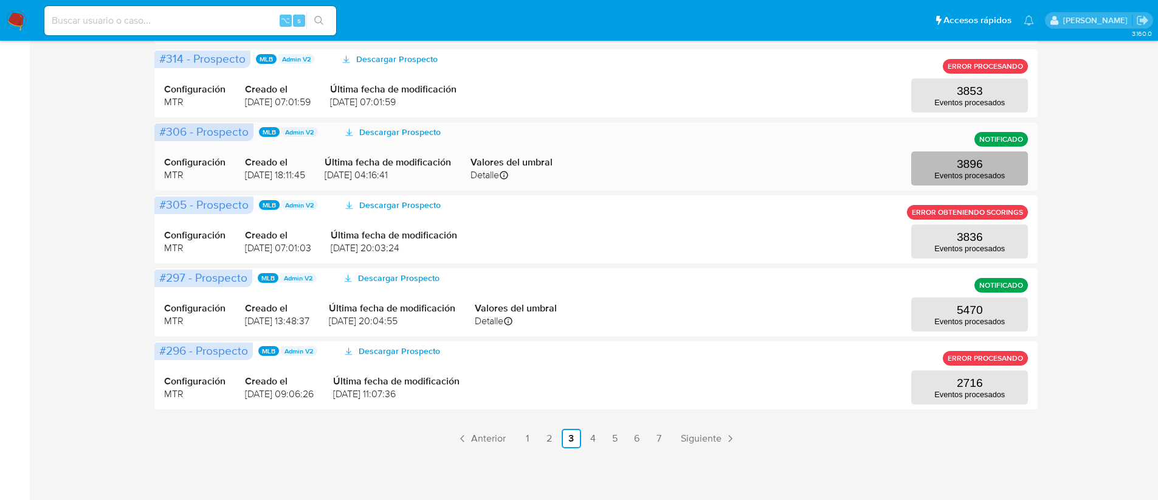
click at [945, 167] on button "3896 Eventos procesados" at bounding box center [969, 168] width 117 height 34
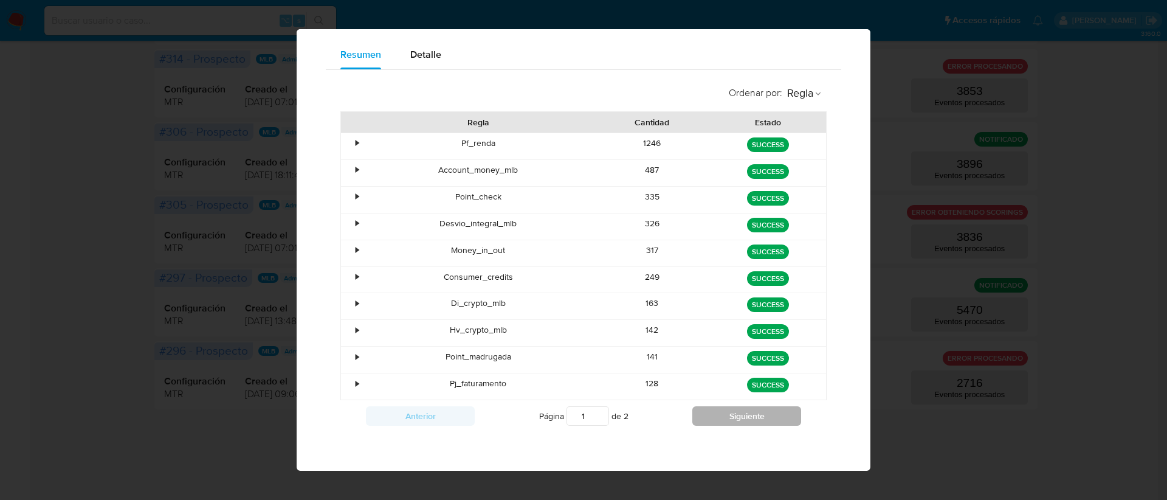
click at [730, 413] on button "Siguiente" at bounding box center [746, 415] width 109 height 19
type input "2"
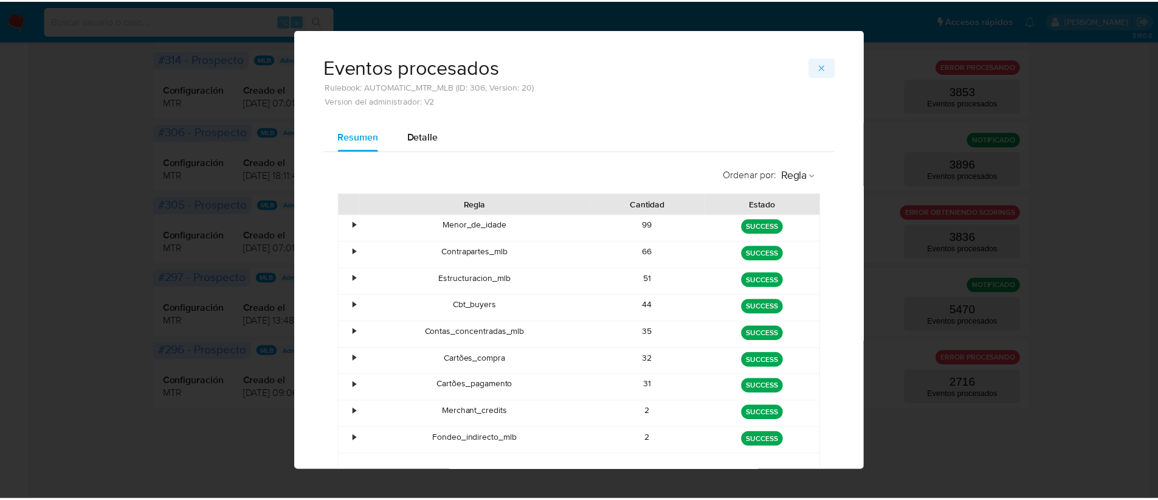
scroll to position [0, 0]
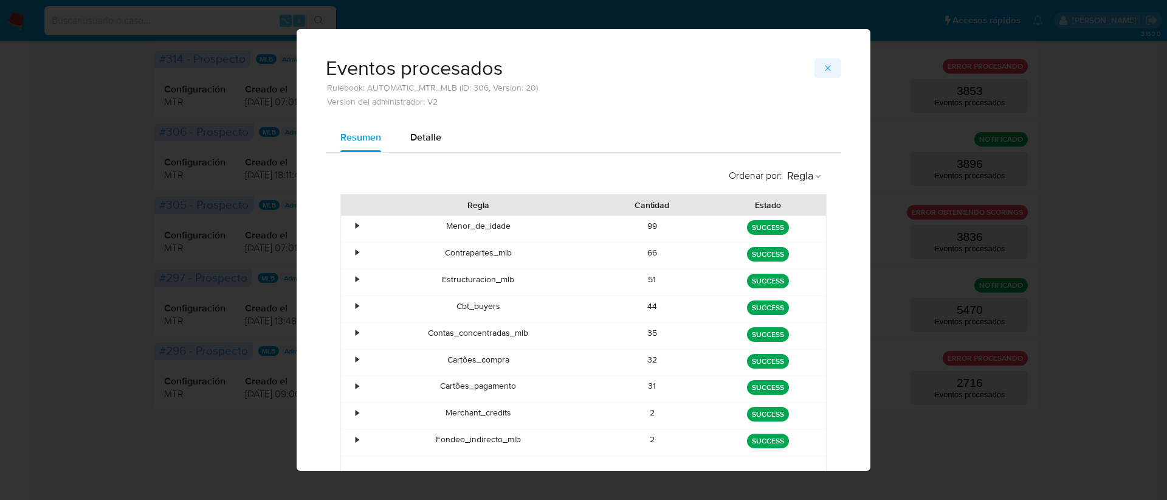
click at [830, 68] on button "button" at bounding box center [828, 67] width 27 height 19
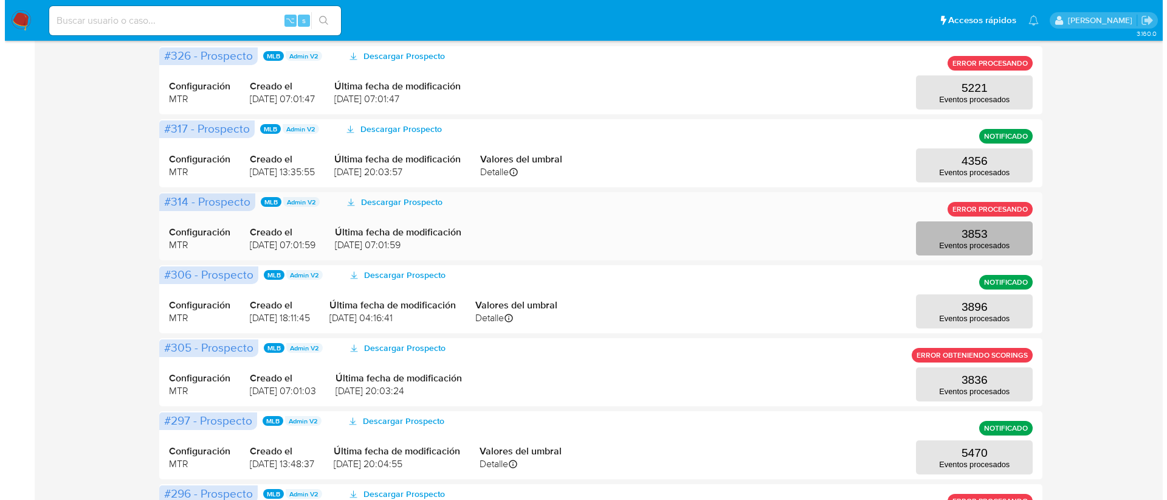
scroll to position [341, 0]
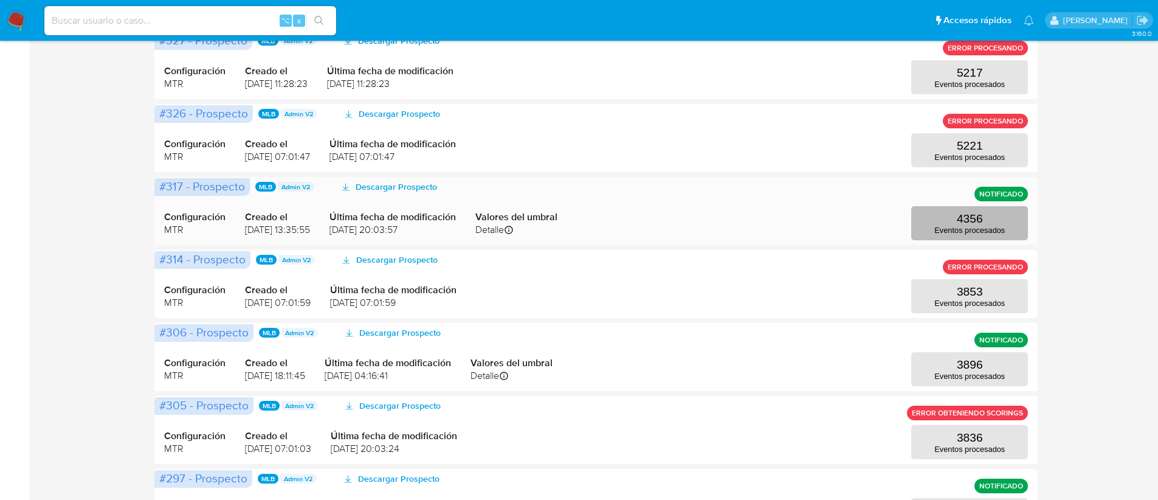
click at [948, 226] on p "Eventos procesados" at bounding box center [969, 230] width 71 height 9
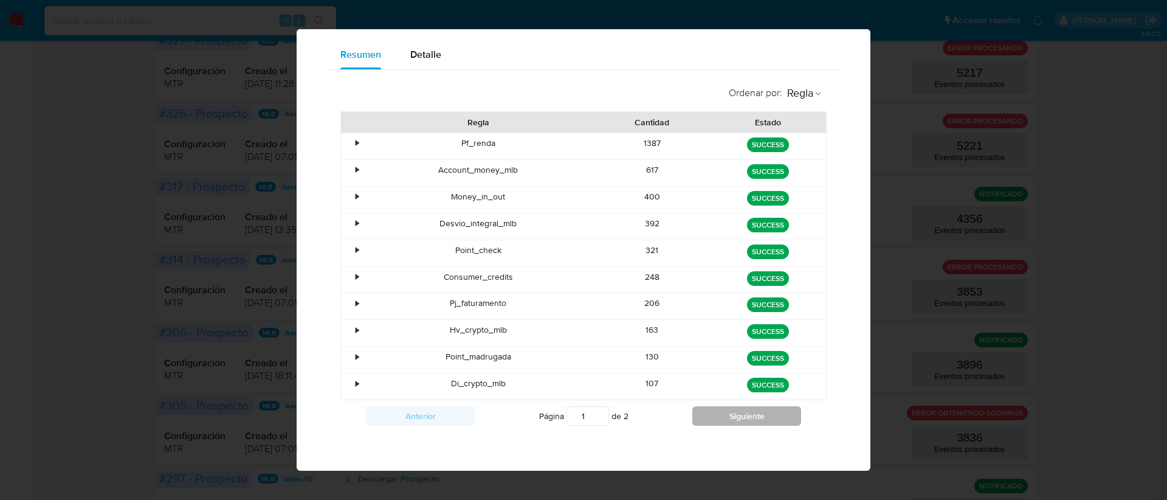
click at [730, 425] on button "Siguiente" at bounding box center [746, 415] width 109 height 19
type input "2"
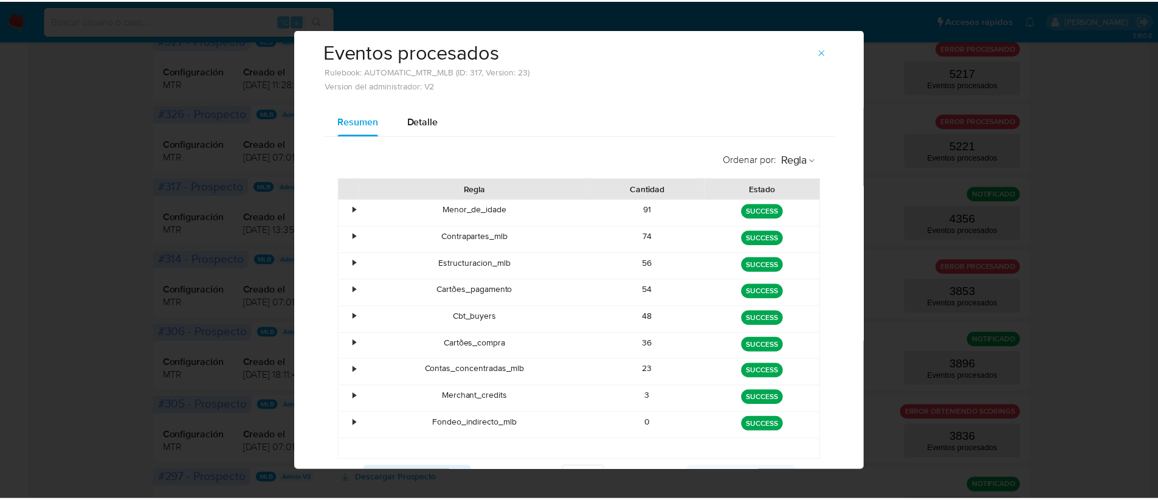
scroll to position [0, 0]
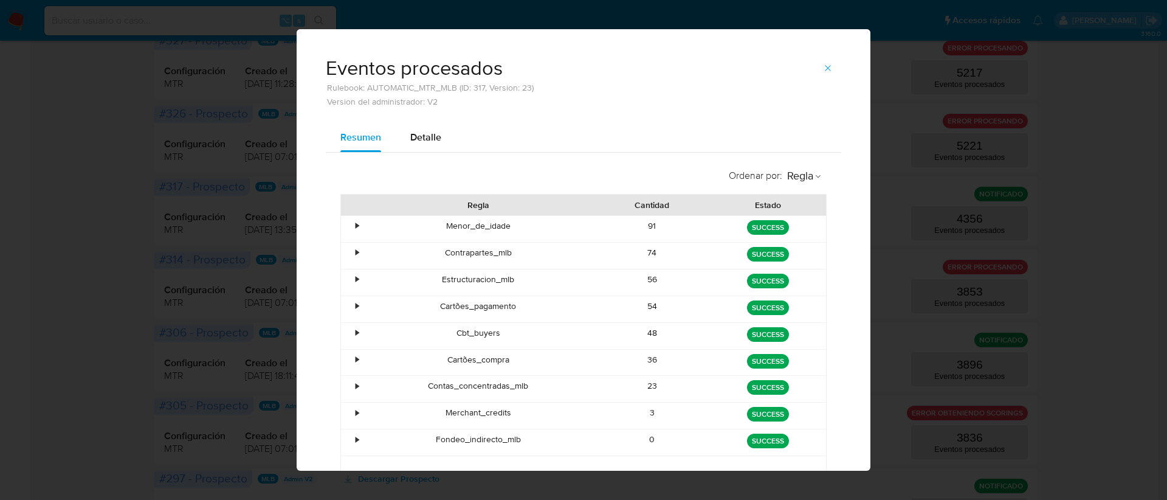
click at [830, 73] on button "button" at bounding box center [828, 67] width 27 height 19
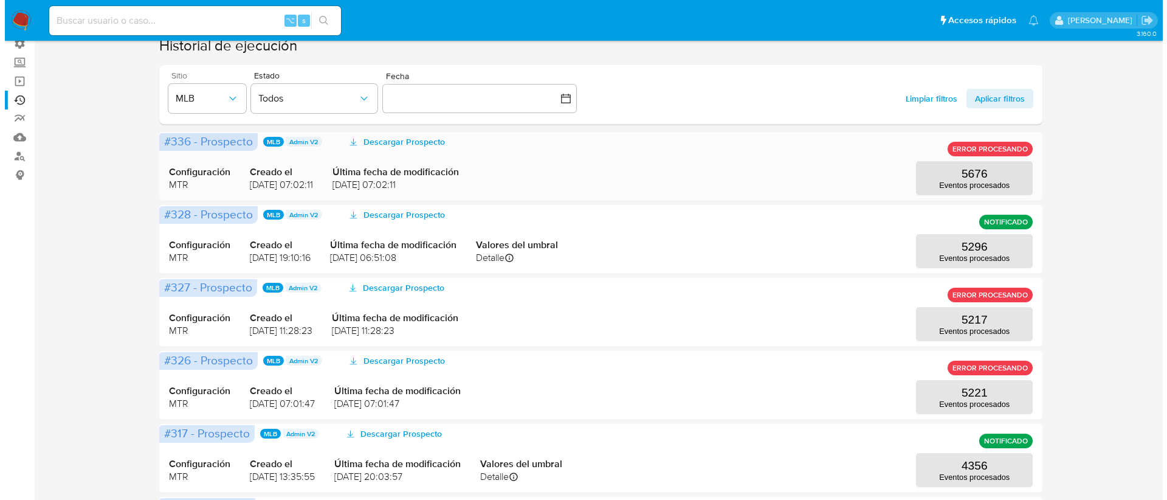
scroll to position [53, 0]
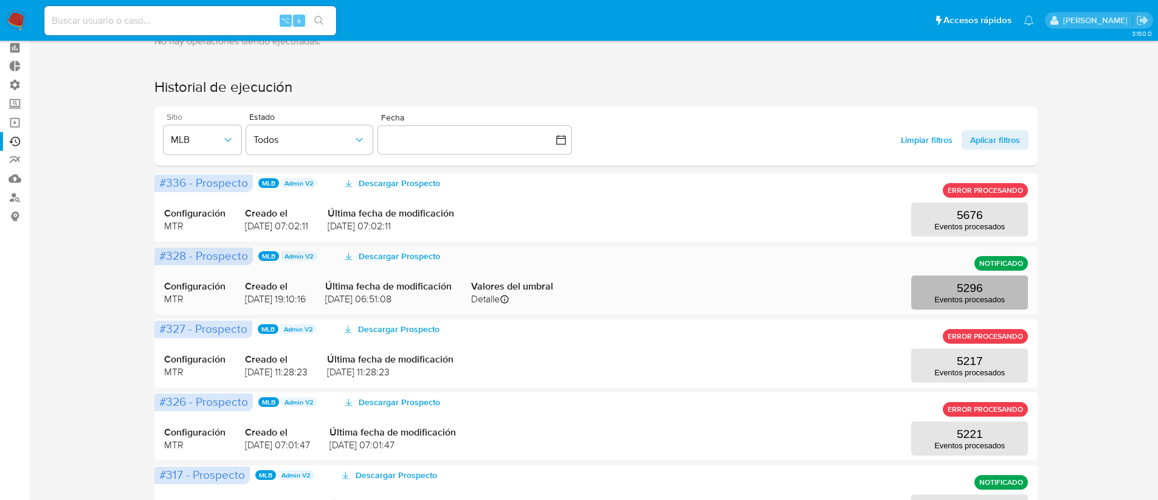
click at [949, 284] on button "5296 Eventos procesados" at bounding box center [969, 292] width 117 height 34
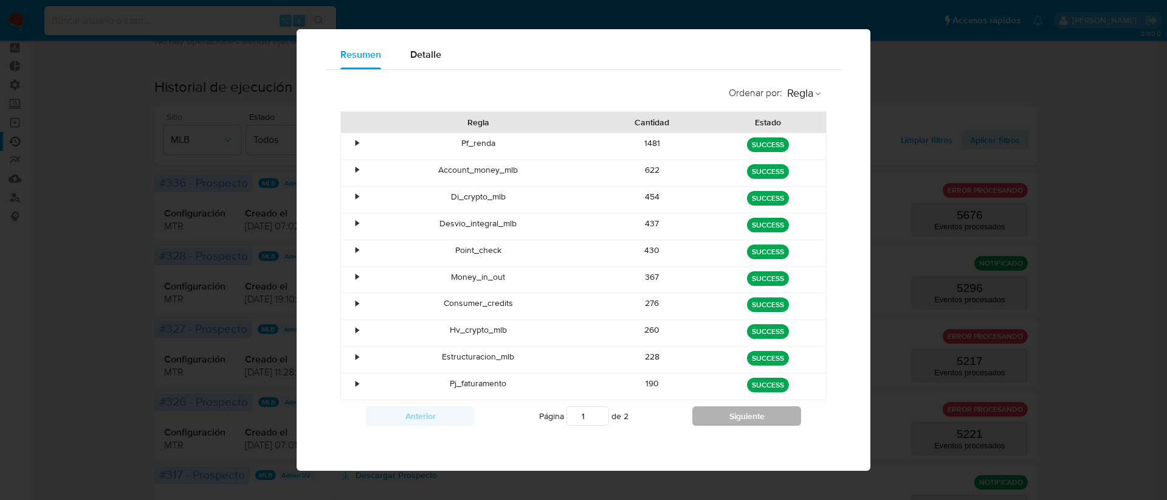
click at [737, 423] on button "Siguiente" at bounding box center [746, 415] width 109 height 19
type input "2"
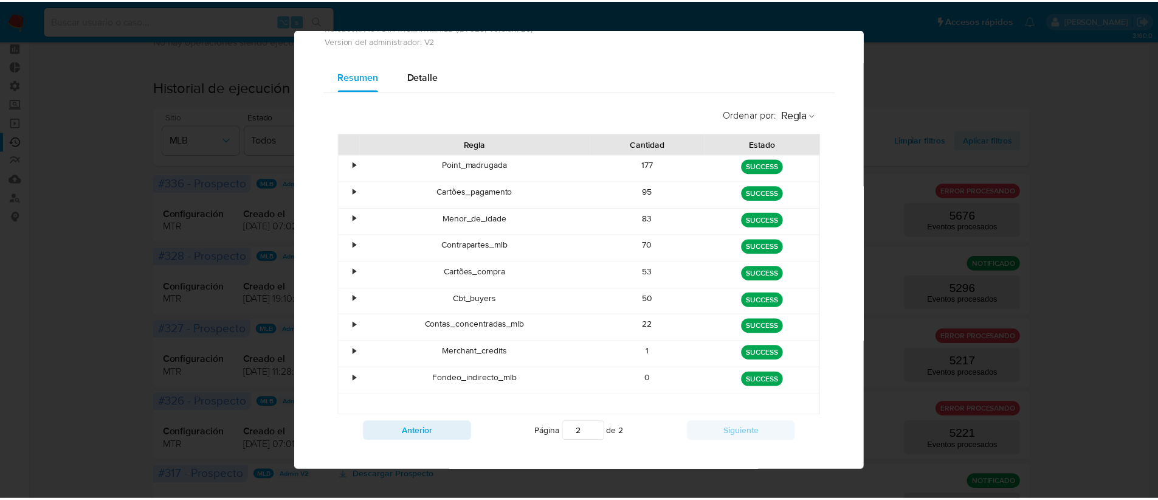
scroll to position [0, 0]
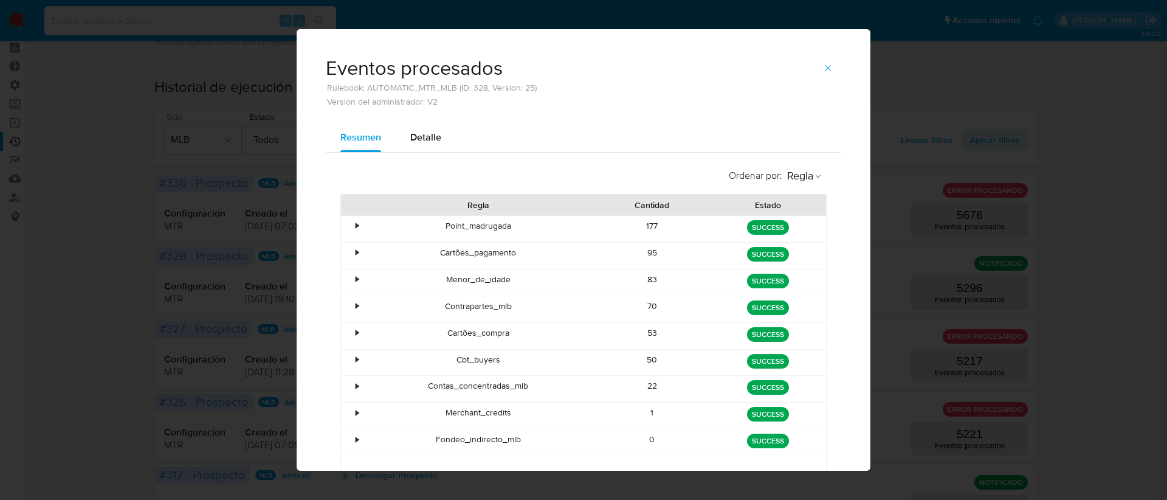
click at [824, 74] on span "button" at bounding box center [828, 68] width 10 height 17
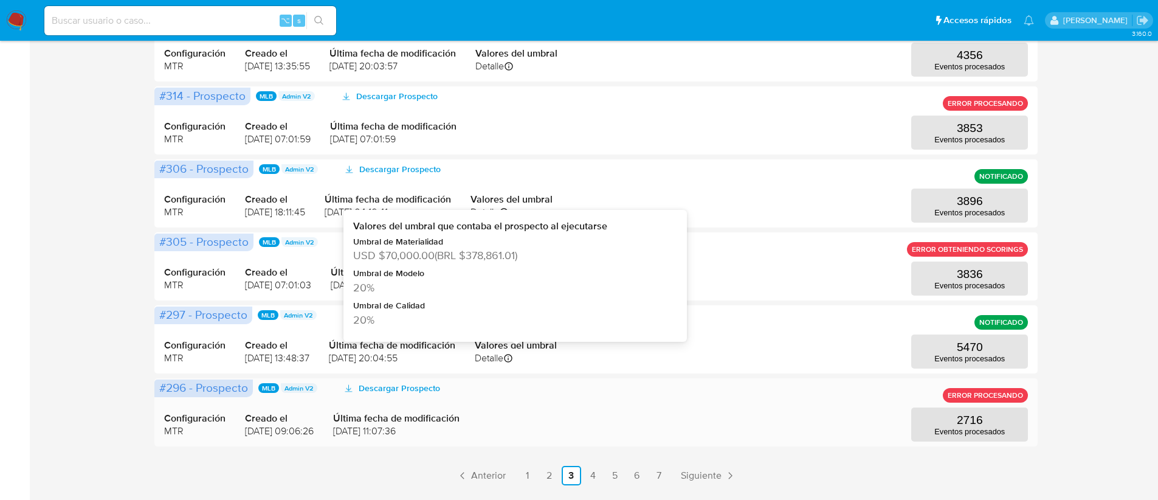
scroll to position [542, 0]
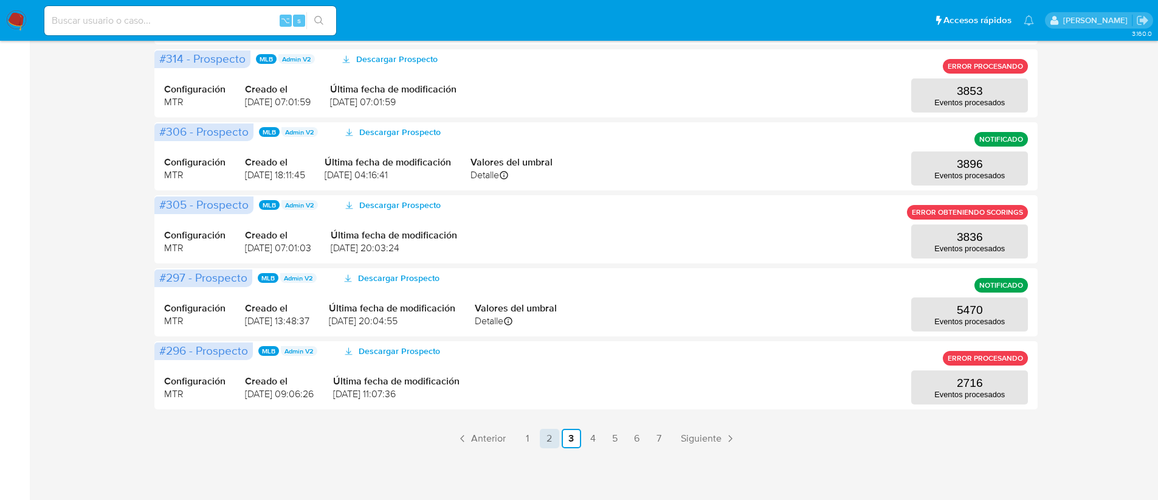
click at [547, 437] on link "2" at bounding box center [549, 438] width 19 height 19
